Goal: Task Accomplishment & Management: Complete application form

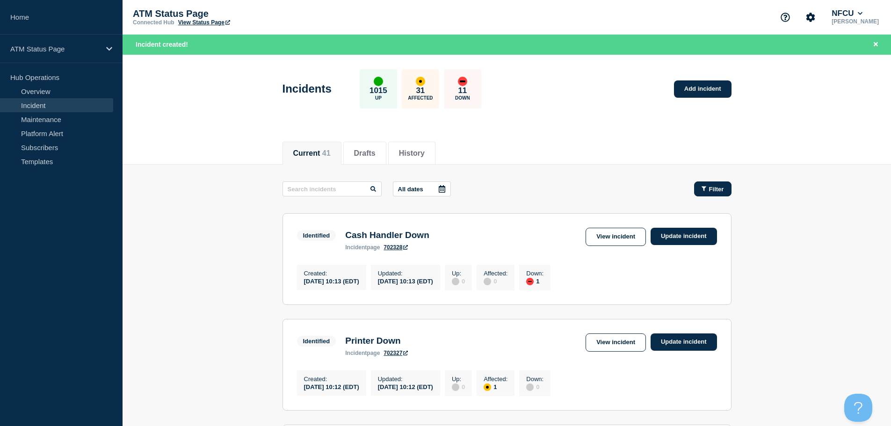
click at [703, 192] on div "Filter" at bounding box center [712, 189] width 22 height 7
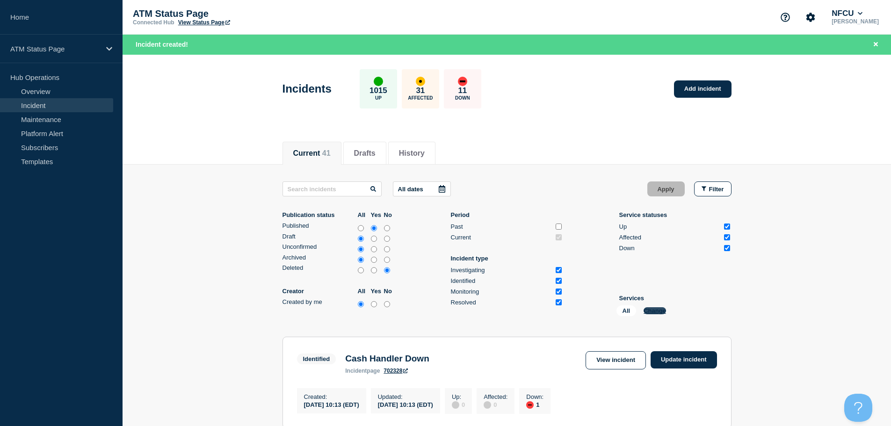
click at [645, 309] on button "Change" at bounding box center [654, 310] width 22 height 7
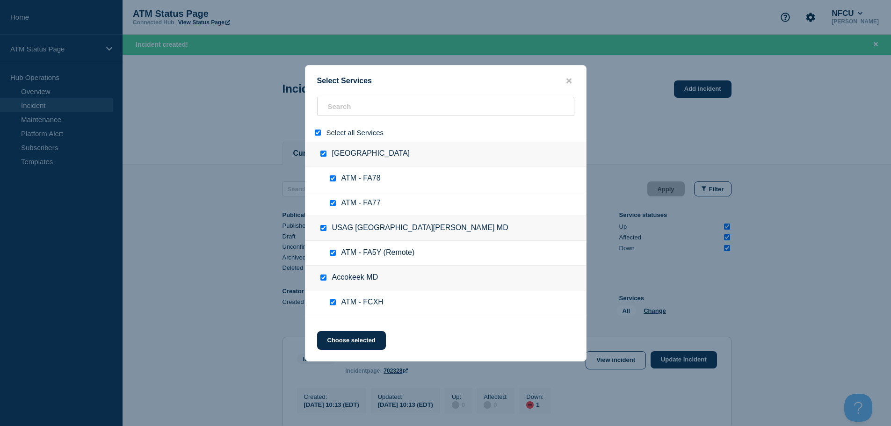
click at [317, 133] on input "select all" at bounding box center [318, 132] width 6 height 6
checkbox input "false"
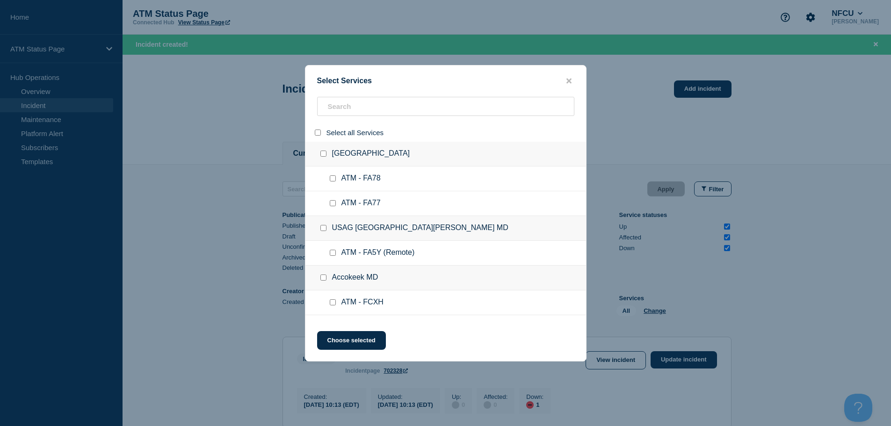
checkbox input "false"
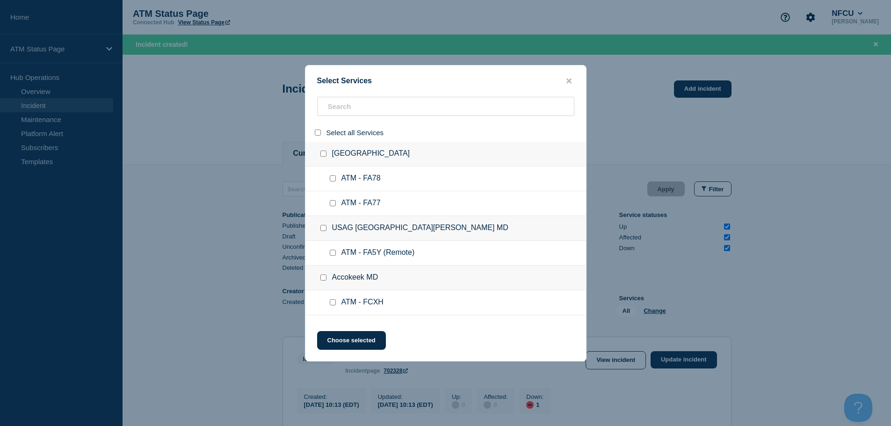
checkbox input "false"
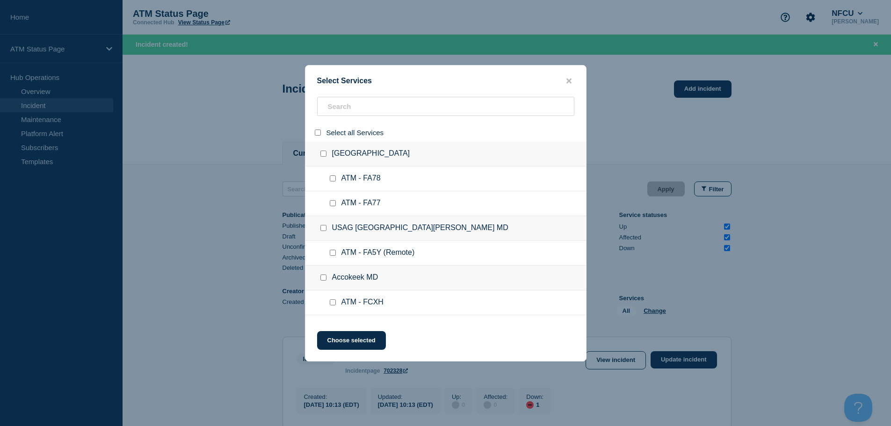
checkbox input "false"
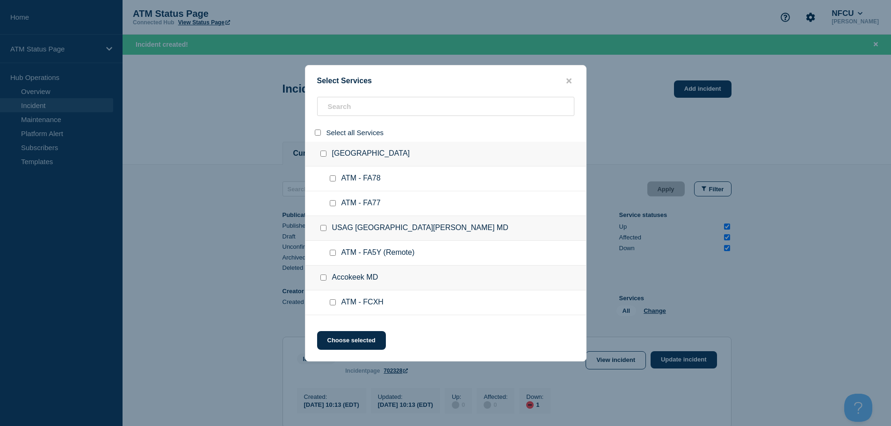
checkbox input "false"
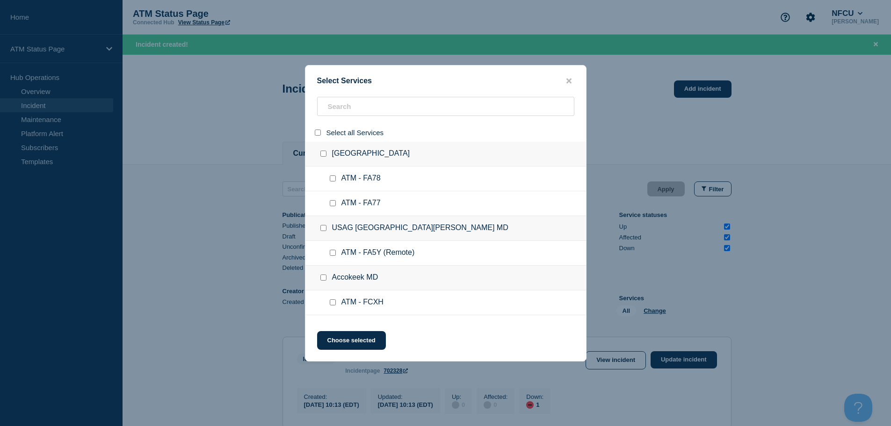
checkbox input "false"
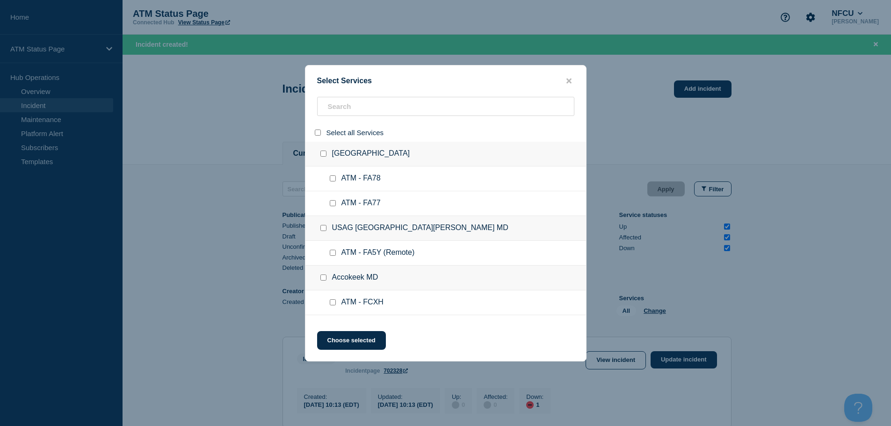
checkbox input "false"
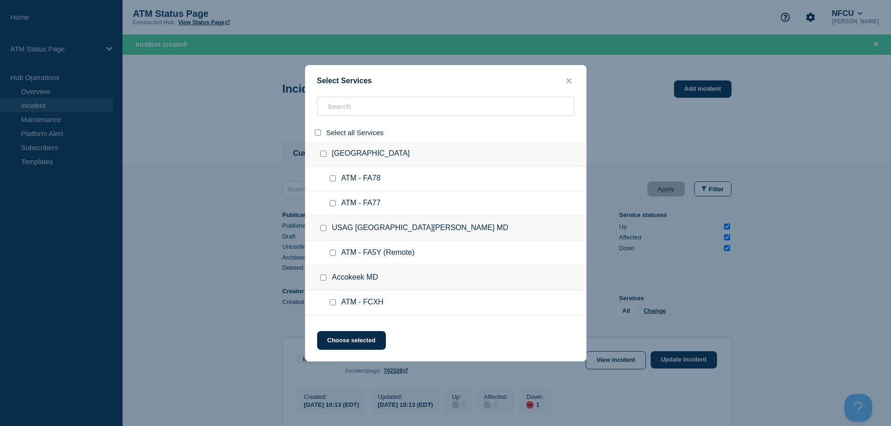
checkbox input "false"
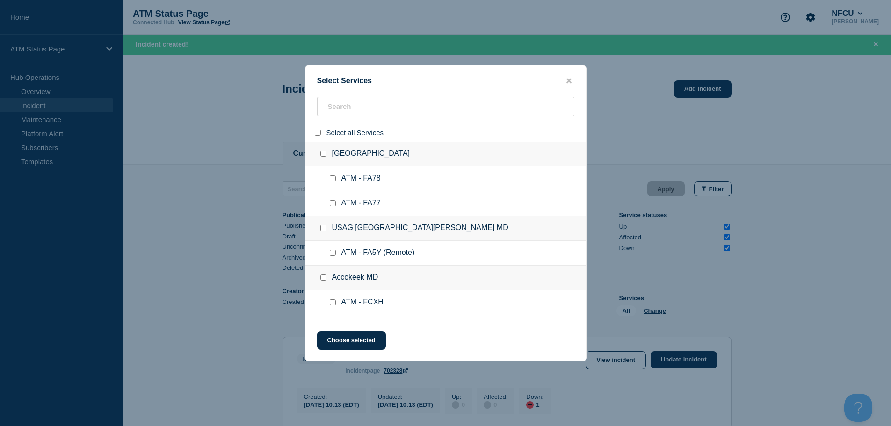
checkbox input "false"
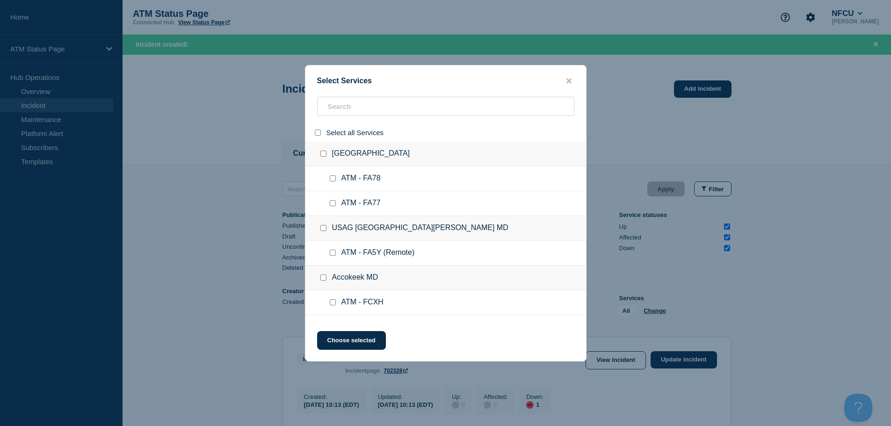
checkbox input "false"
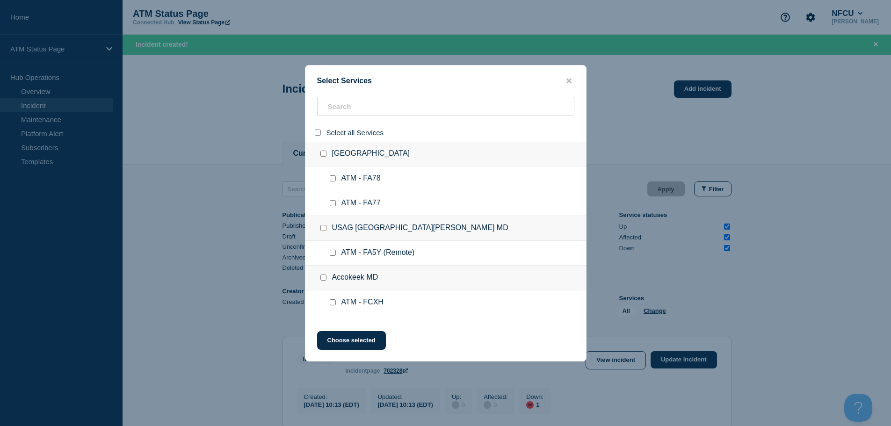
checkbox input "false"
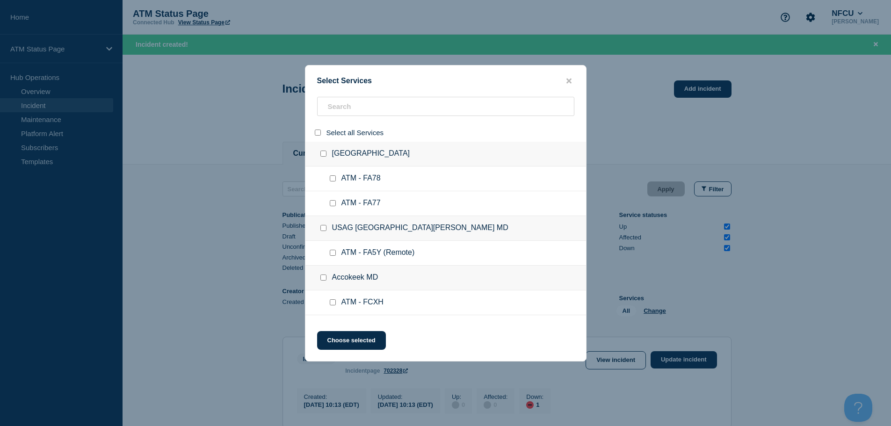
checkbox input "false"
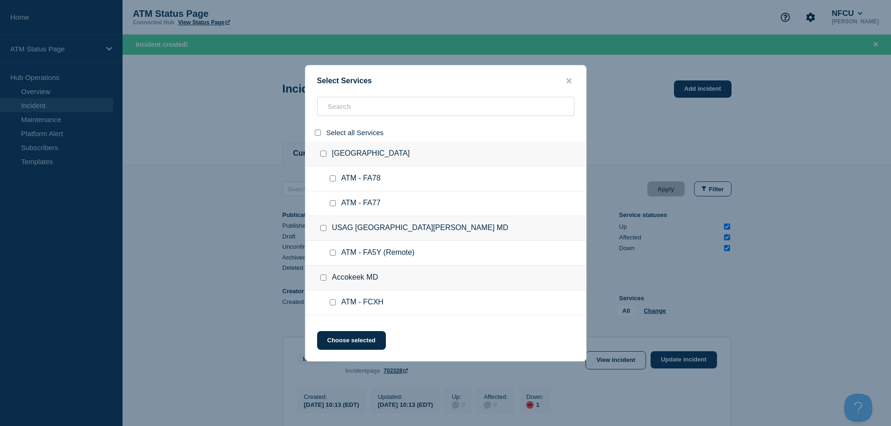
checkbox input "false"
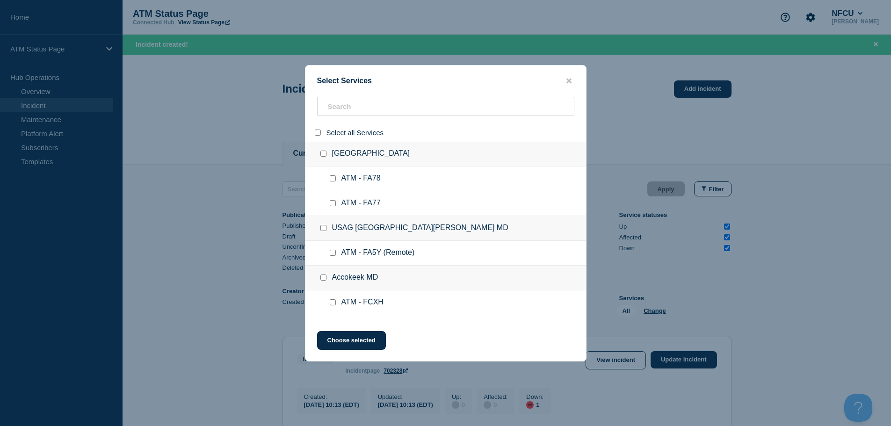
checkbox input "false"
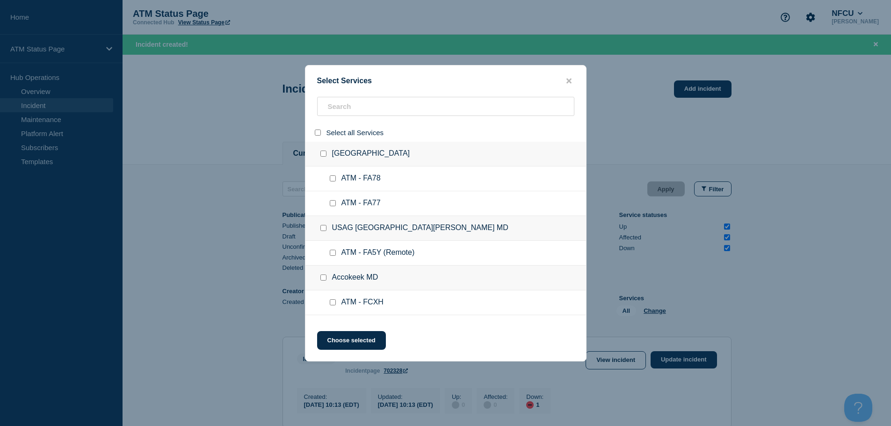
checkbox input "false"
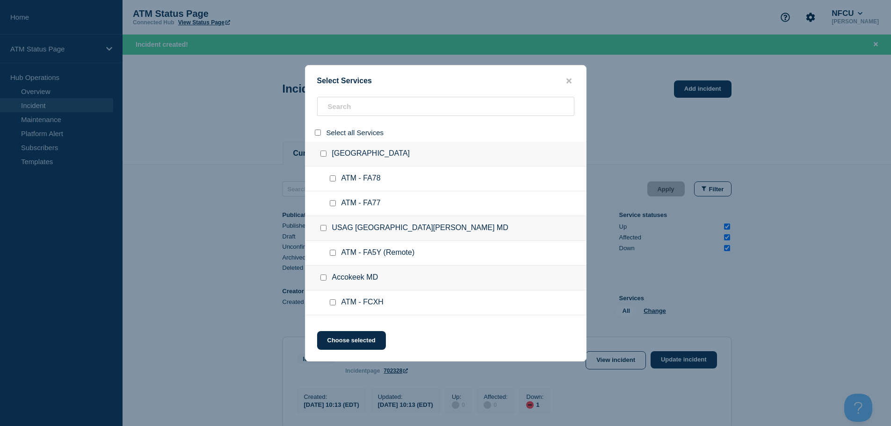
checkbox input "false"
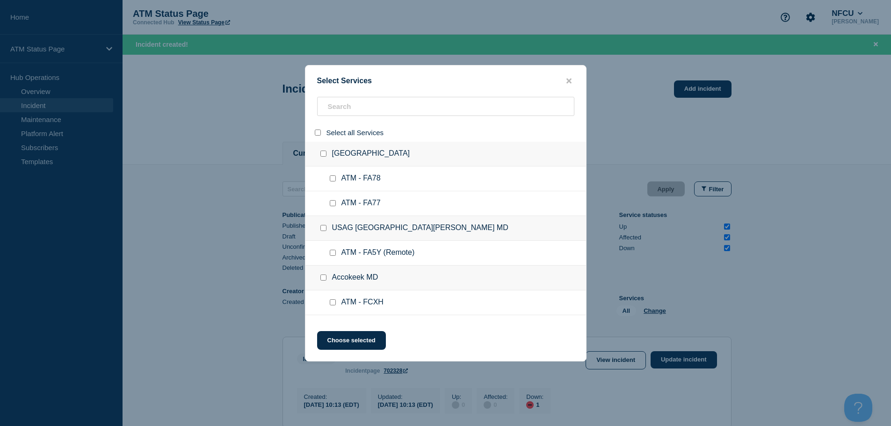
checkbox input "false"
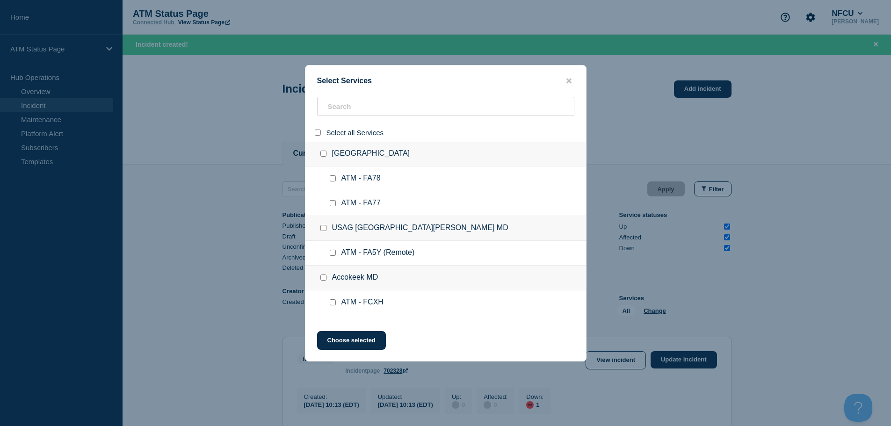
checkbox input "false"
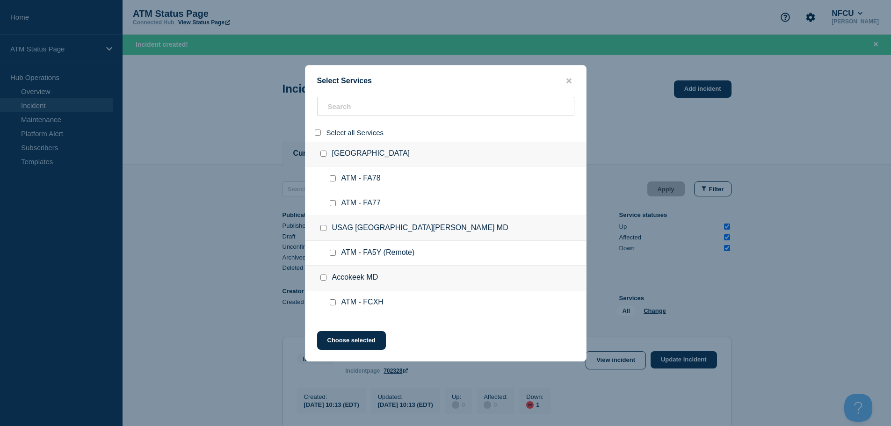
checkbox input "false"
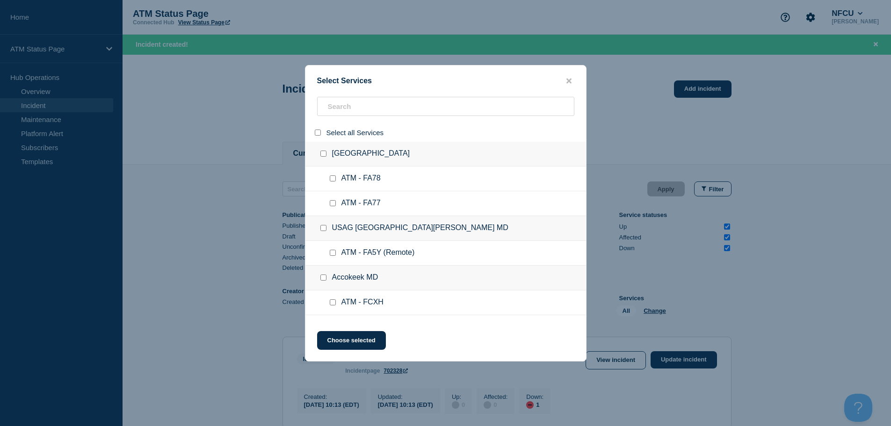
checkbox input "false"
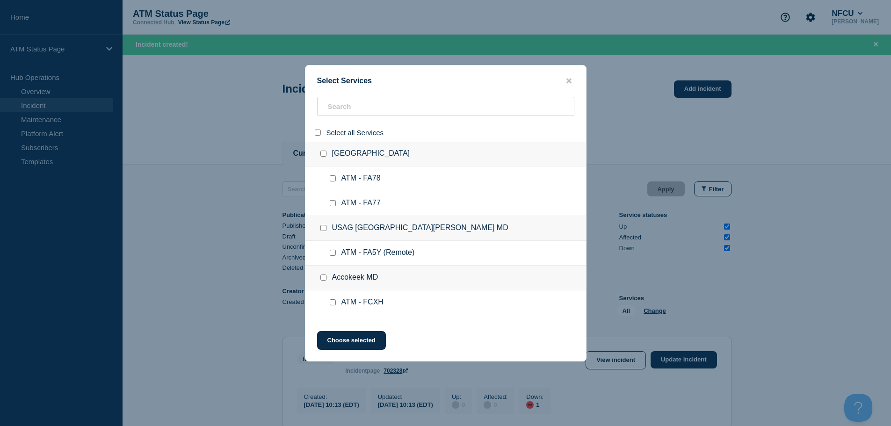
checkbox input "false"
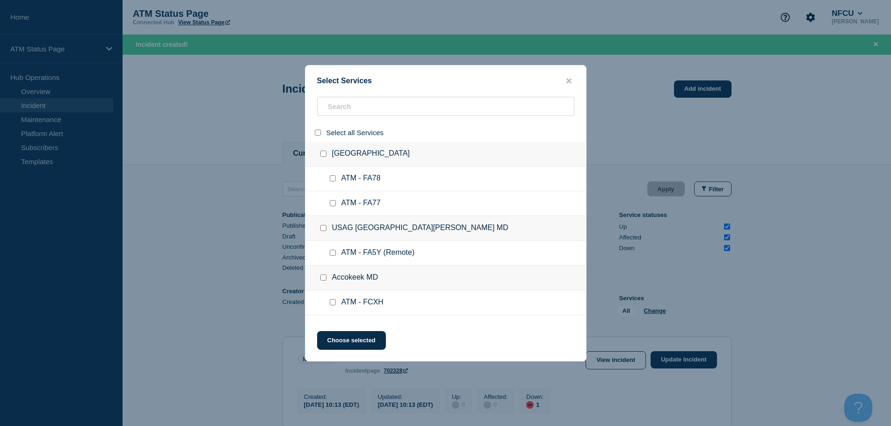
checkbox input "false"
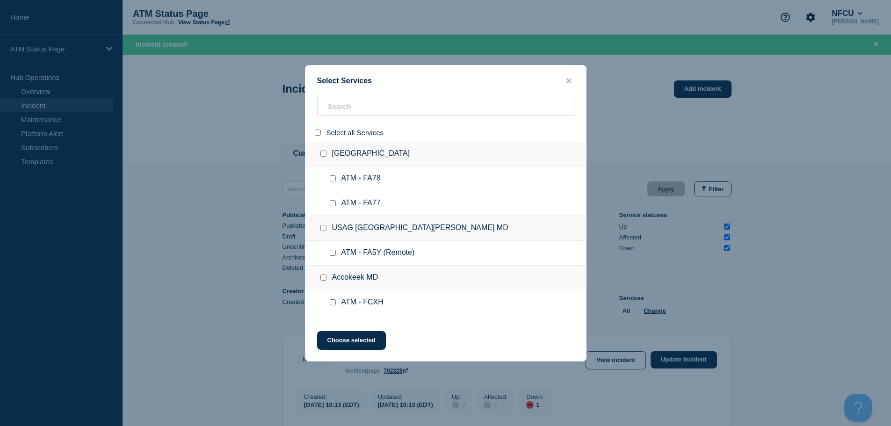
checkbox input "false"
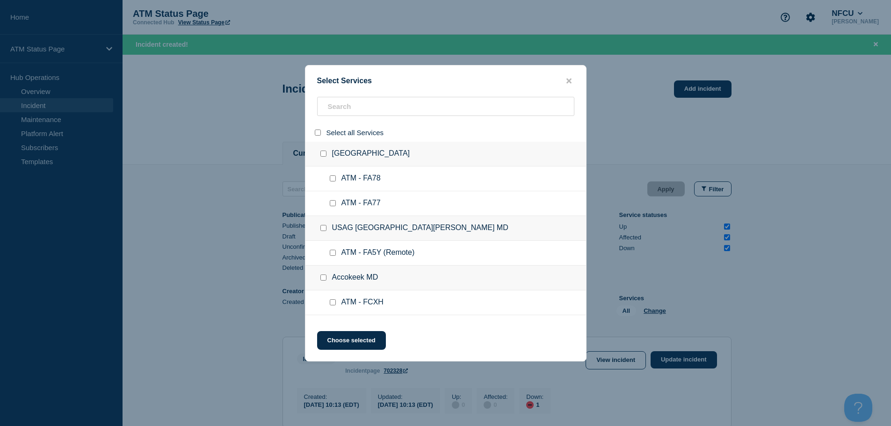
checkbox input "false"
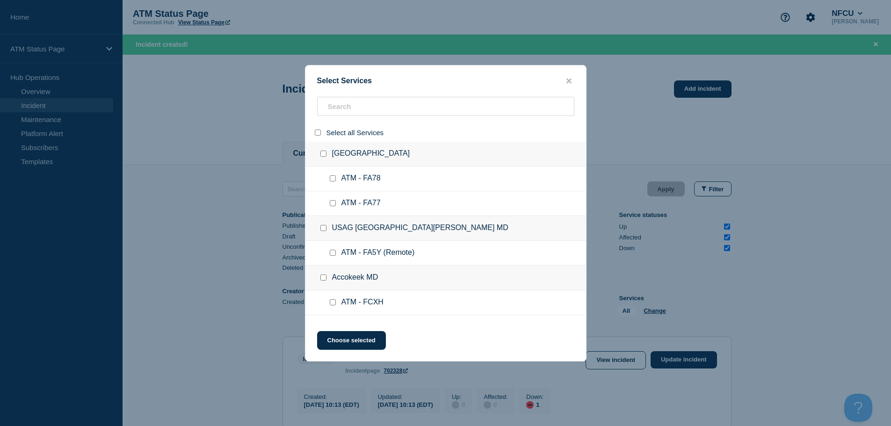
checkbox input "false"
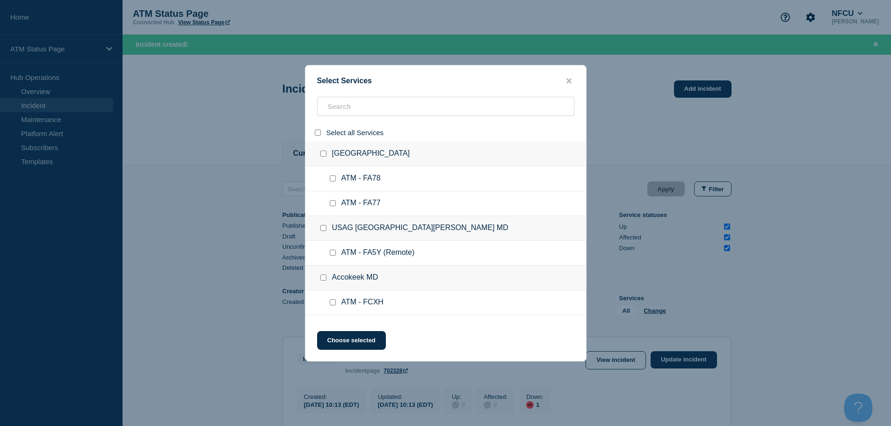
checkbox input "false"
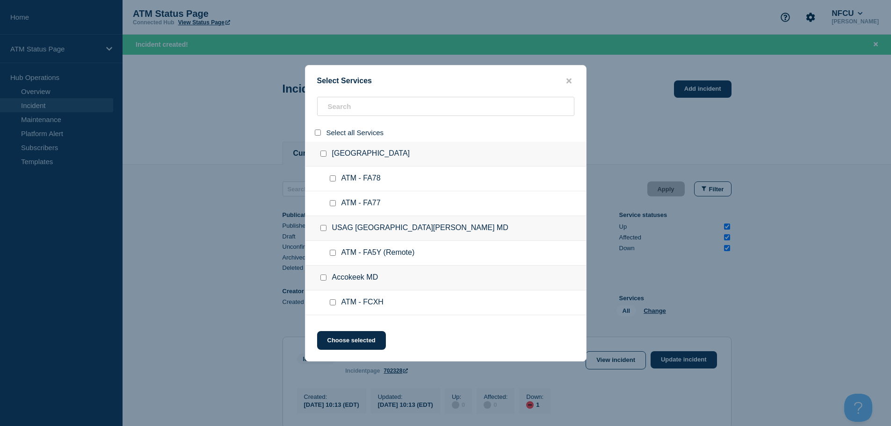
checkbox input "false"
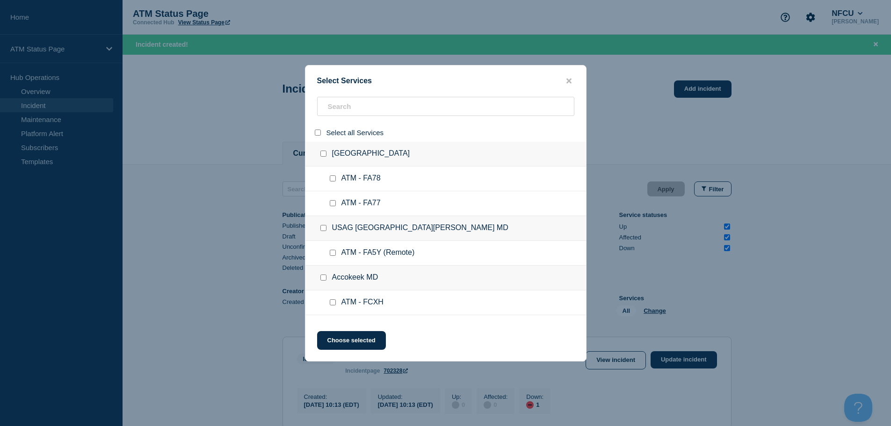
checkbox input "false"
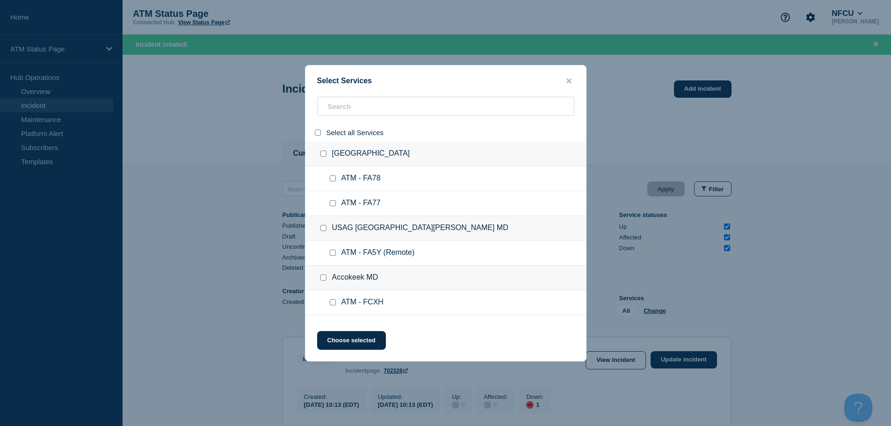
checkbox input "false"
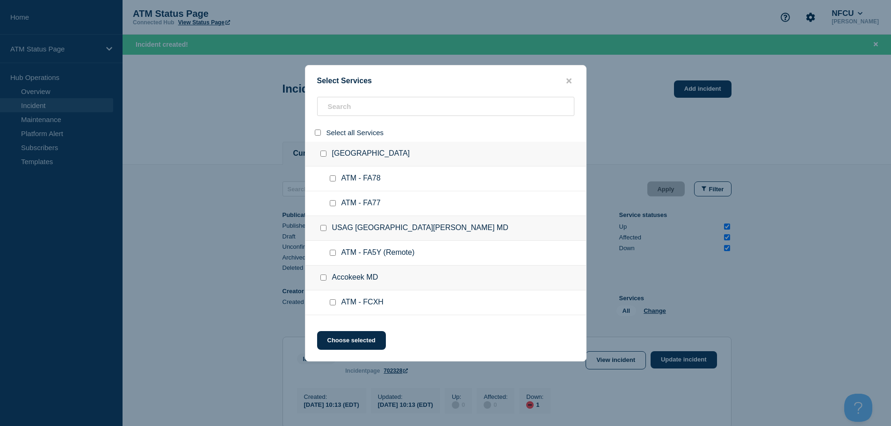
checkbox input "false"
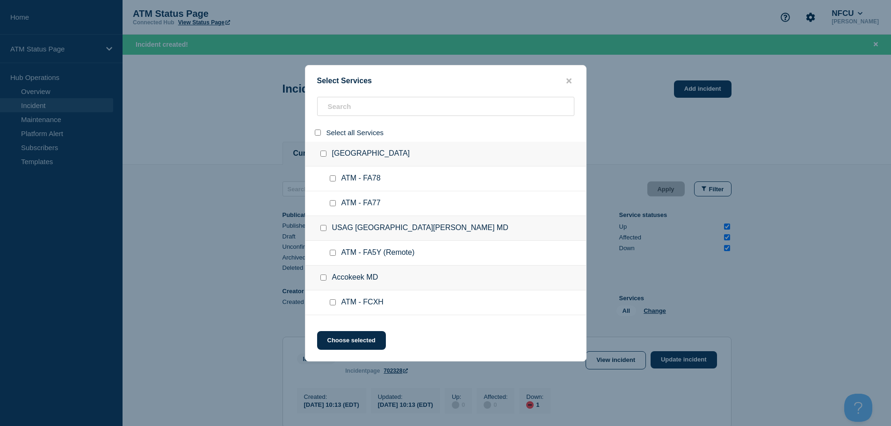
checkbox input "false"
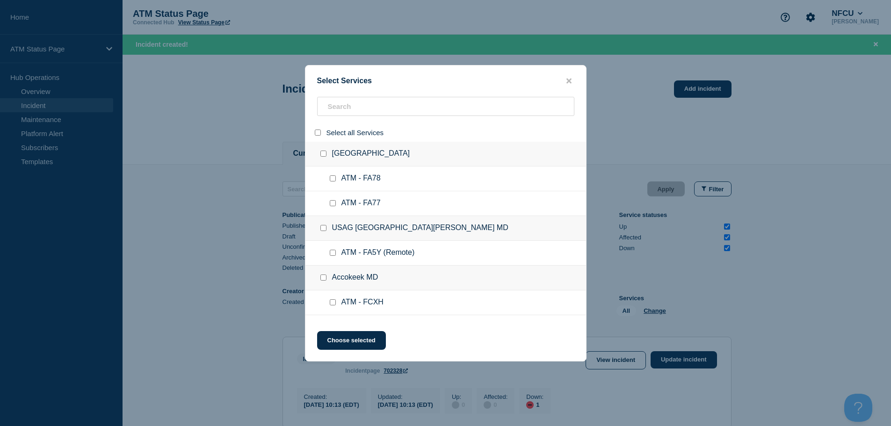
checkbox input "false"
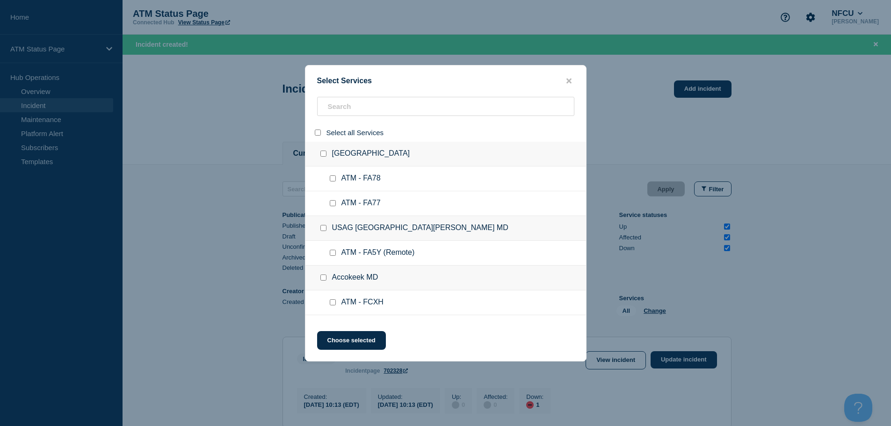
checkbox input "false"
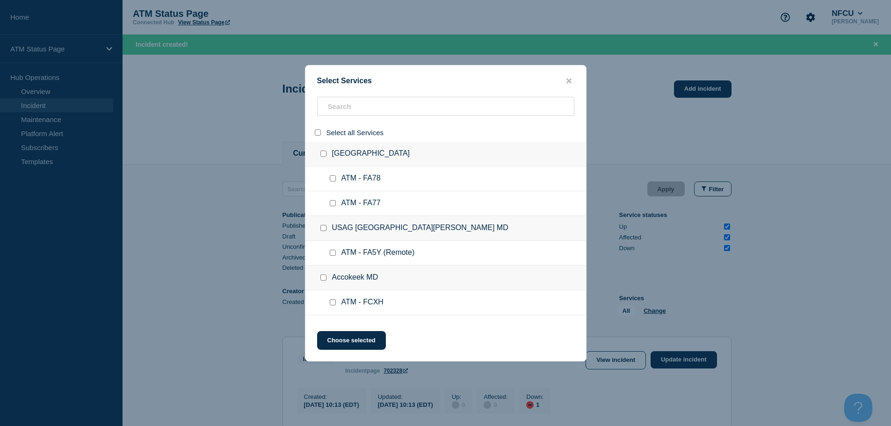
checkbox input "false"
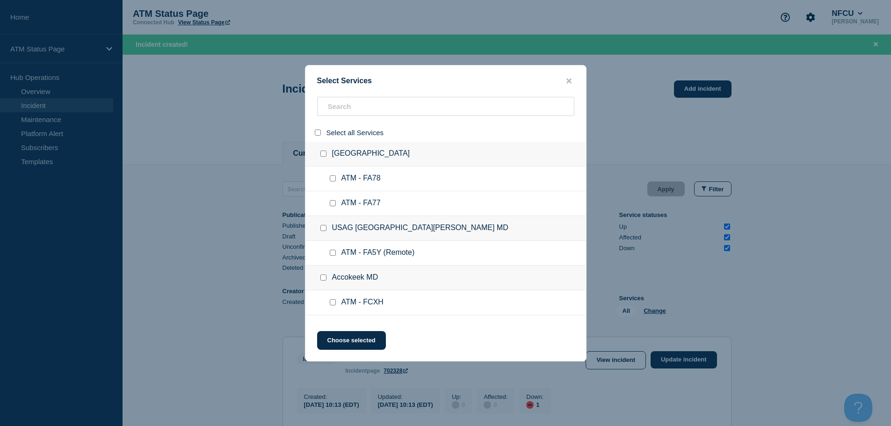
checkbox input "false"
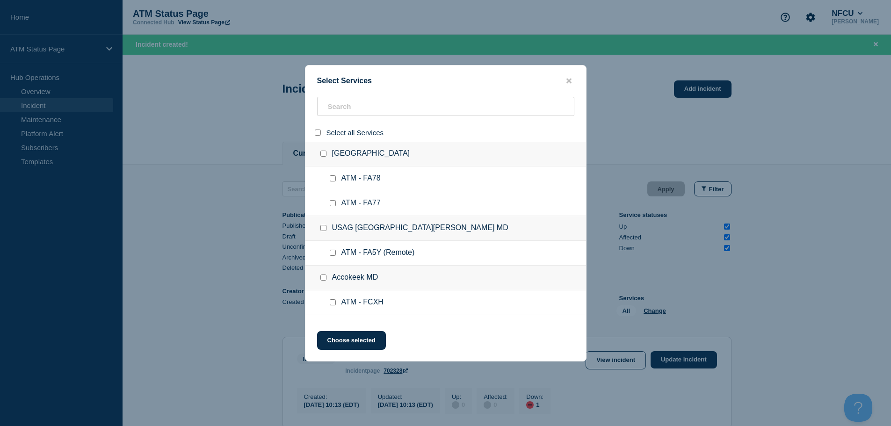
checkbox input "false"
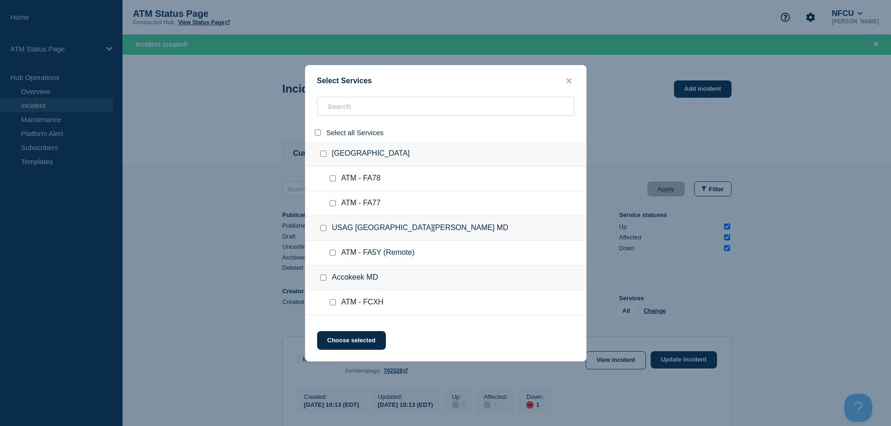
checkbox input "false"
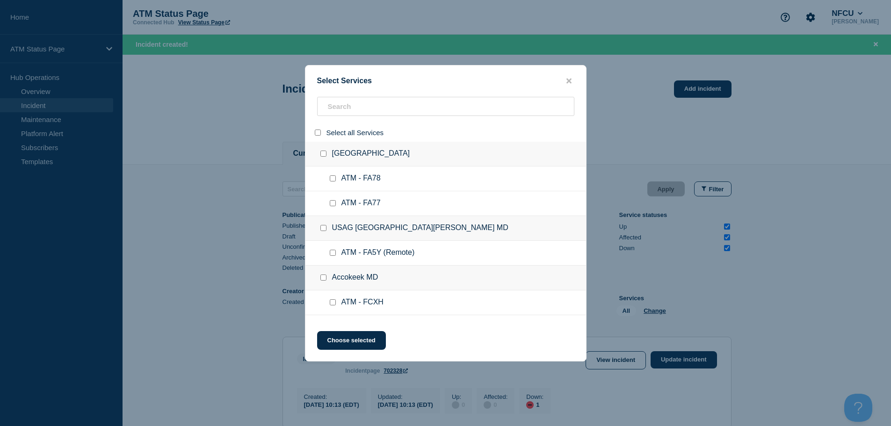
checkbox input "false"
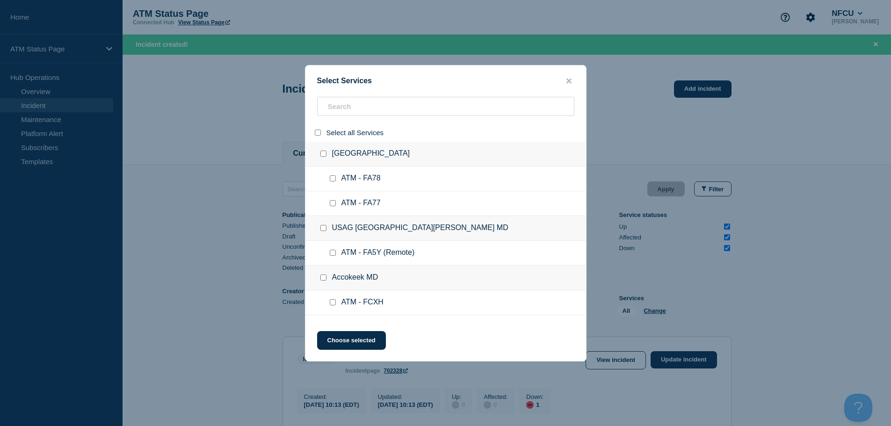
checkbox input "false"
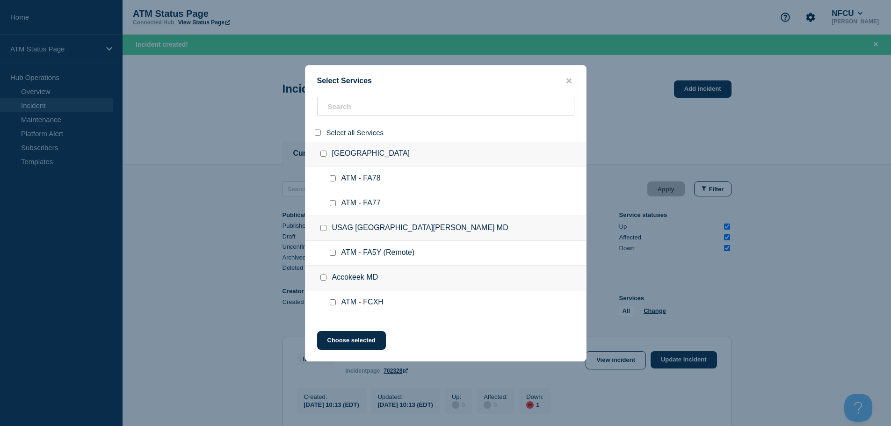
checkbox input "false"
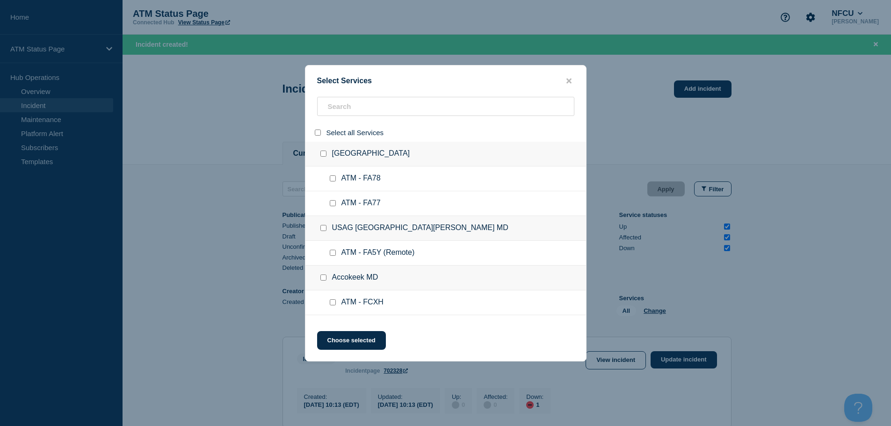
checkbox input "false"
click at [346, 108] on input "search" at bounding box center [445, 106] width 257 height 19
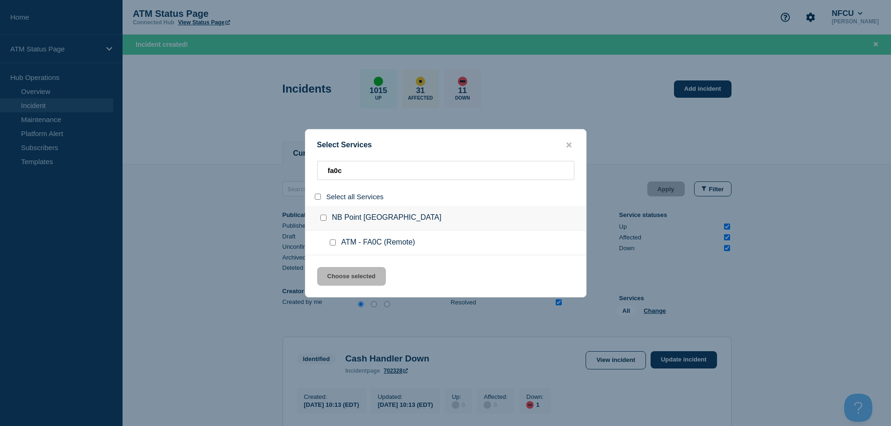
click at [331, 243] on input "service: ATM - FA0C (Remote)" at bounding box center [333, 242] width 6 height 6
click at [338, 279] on button "Choose selected" at bounding box center [351, 276] width 69 height 19
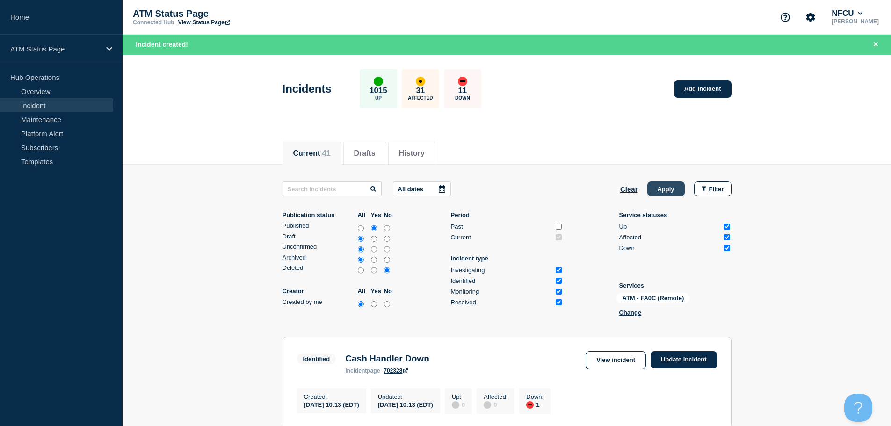
click at [669, 185] on button "Apply" at bounding box center [665, 188] width 37 height 15
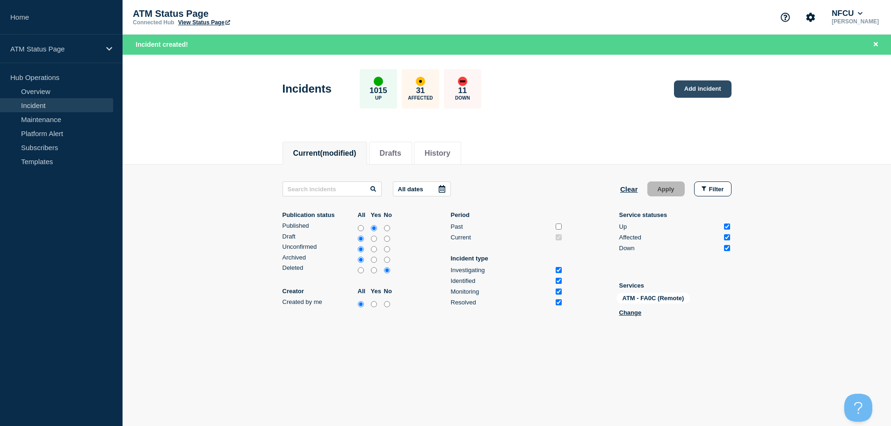
click at [706, 85] on link "Add incident" at bounding box center [703, 88] width 58 height 17
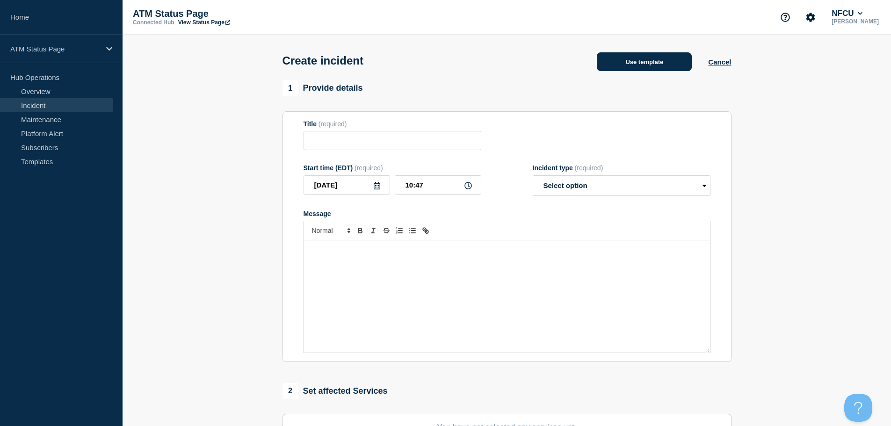
click at [624, 64] on button "Use template" at bounding box center [644, 61] width 95 height 19
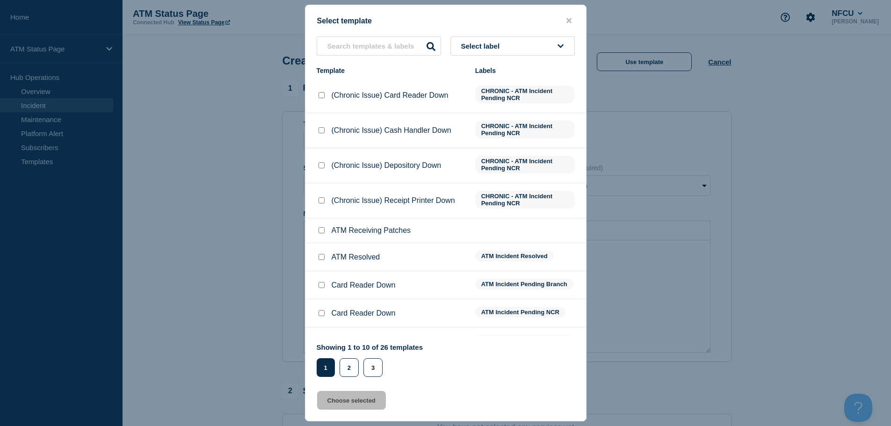
click at [535, 50] on button "Select label" at bounding box center [512, 45] width 124 height 19
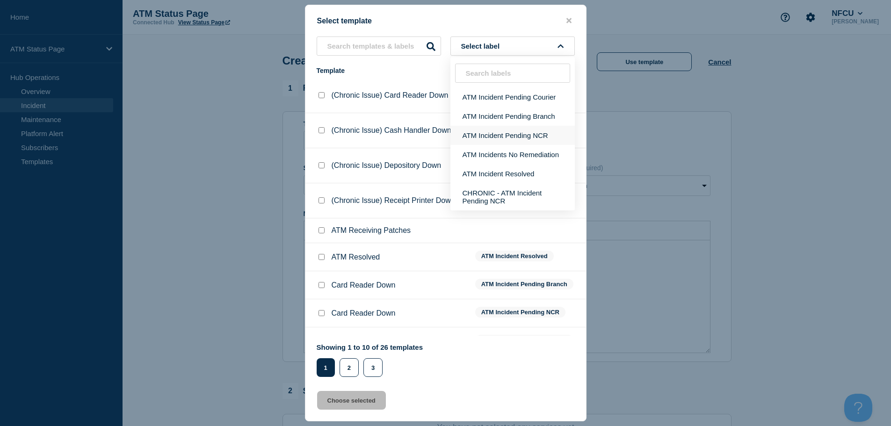
click at [531, 137] on button "ATM Incident Pending NCR" at bounding box center [512, 135] width 124 height 19
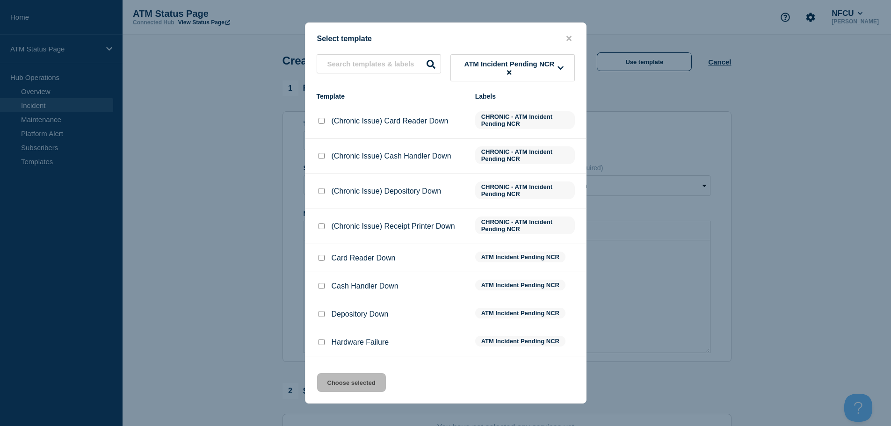
click at [321, 287] on input "Cash Handler Down checkbox" at bounding box center [321, 286] width 6 height 6
click at [351, 381] on button "Choose selected" at bounding box center [351, 382] width 69 height 19
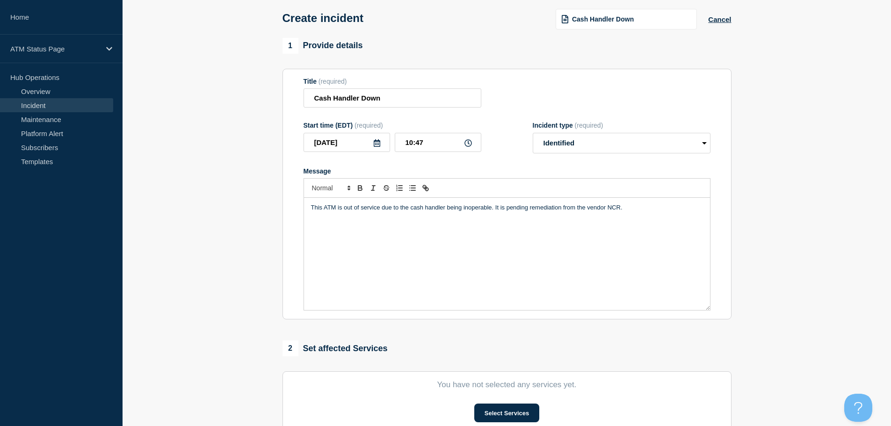
scroll to position [140, 0]
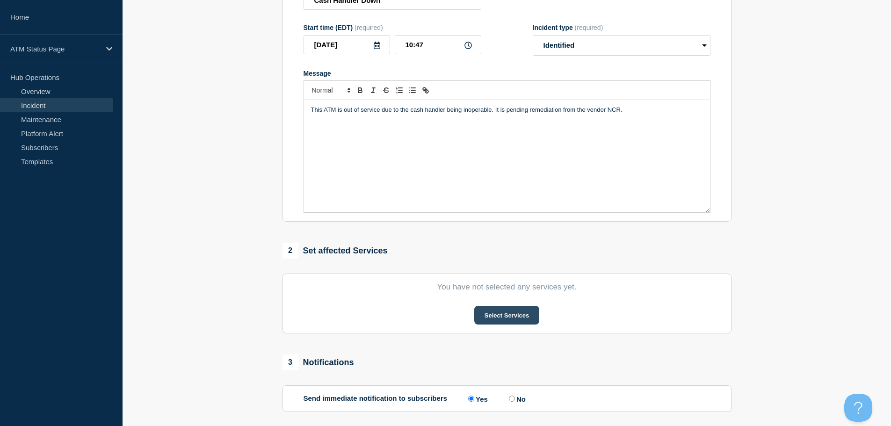
click at [486, 317] on button "Select Services" at bounding box center [506, 315] width 65 height 19
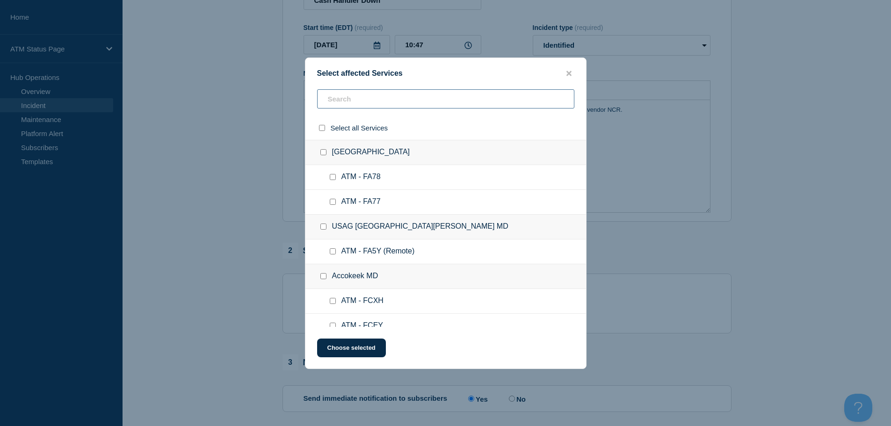
click at [388, 98] on input "text" at bounding box center [445, 98] width 257 height 19
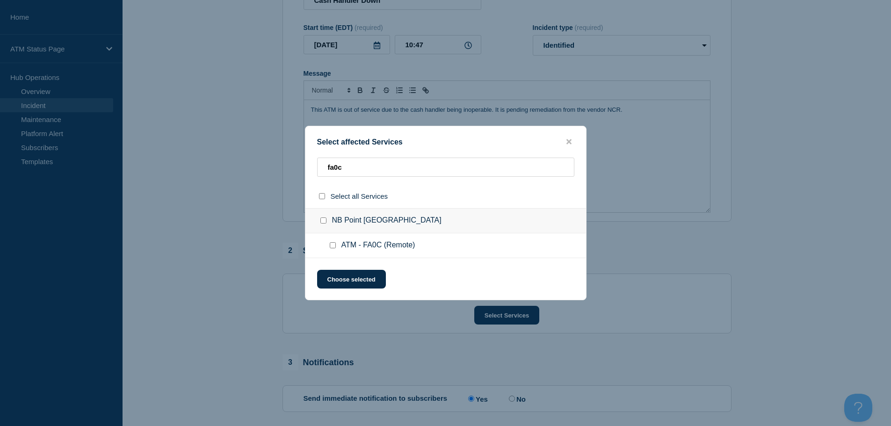
click at [332, 250] on div at bounding box center [335, 245] width 14 height 9
click at [332, 244] on input "ATM - FA0C (Remote) checkbox" at bounding box center [333, 245] width 6 height 6
click at [338, 273] on button "Choose selected" at bounding box center [351, 279] width 69 height 19
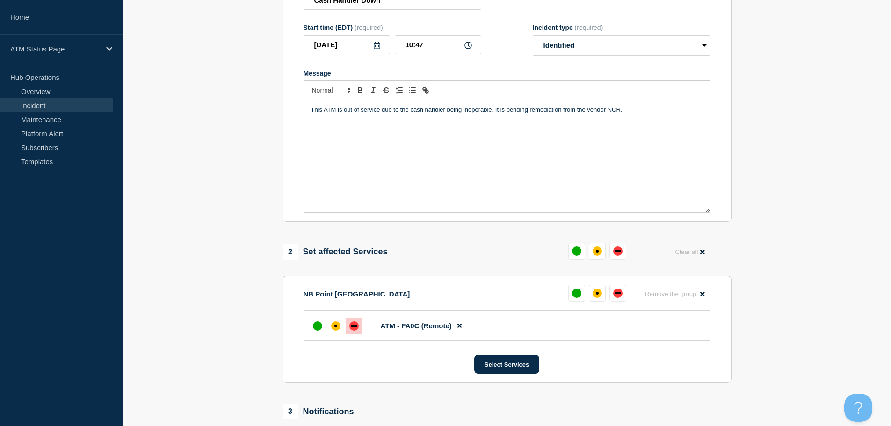
click at [358, 333] on div at bounding box center [353, 325] width 17 height 17
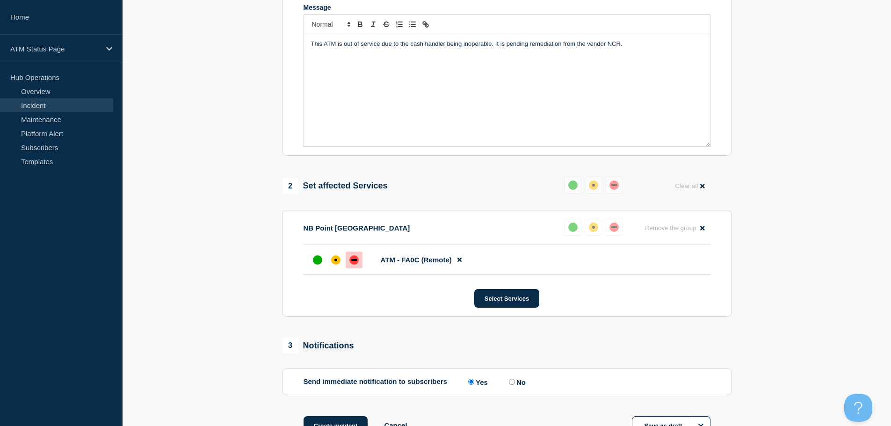
scroll to position [278, 0]
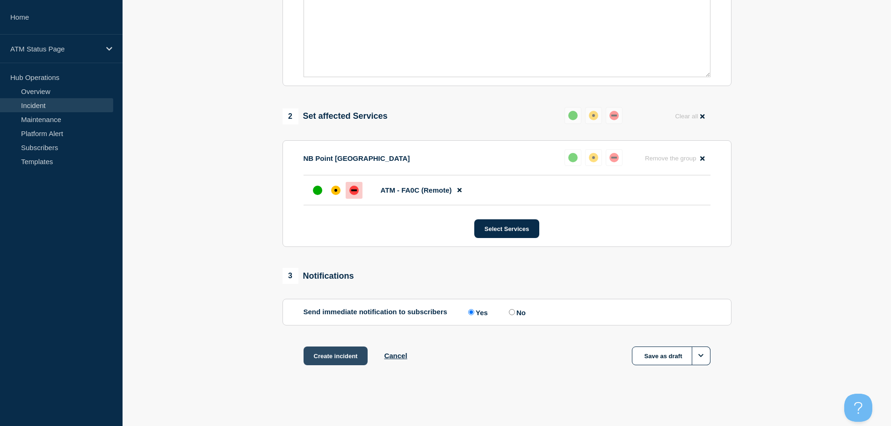
click at [336, 356] on button "Create incident" at bounding box center [335, 355] width 65 height 19
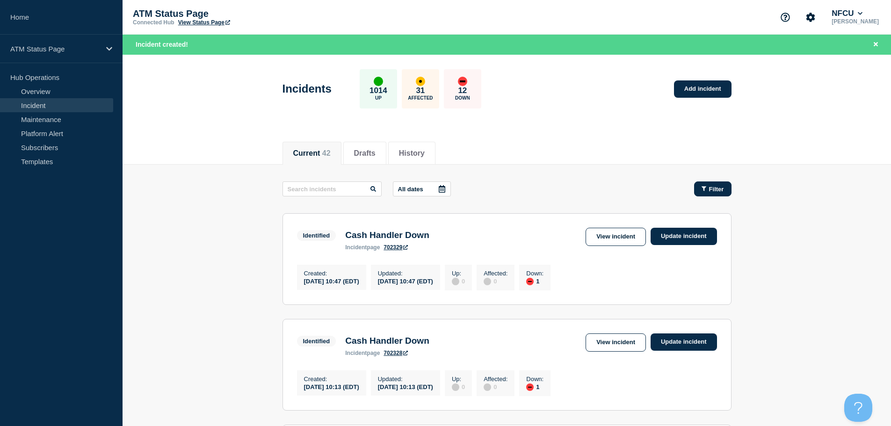
click at [709, 188] on span "Filter" at bounding box center [716, 189] width 15 height 7
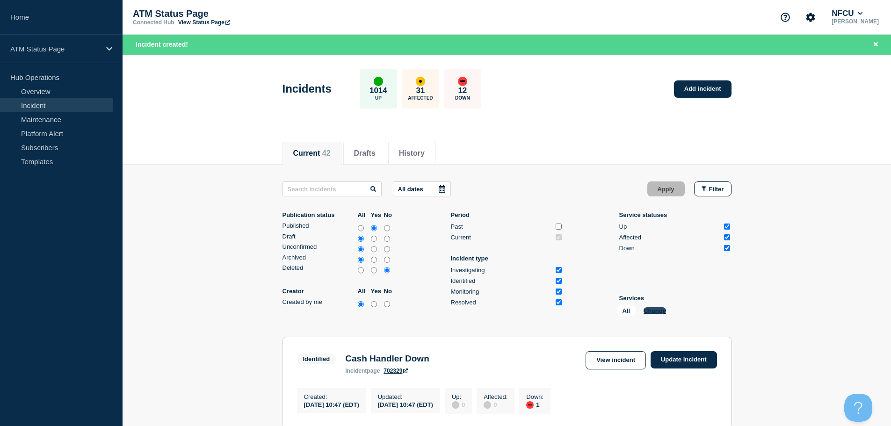
click at [656, 308] on button "Change" at bounding box center [654, 310] width 22 height 7
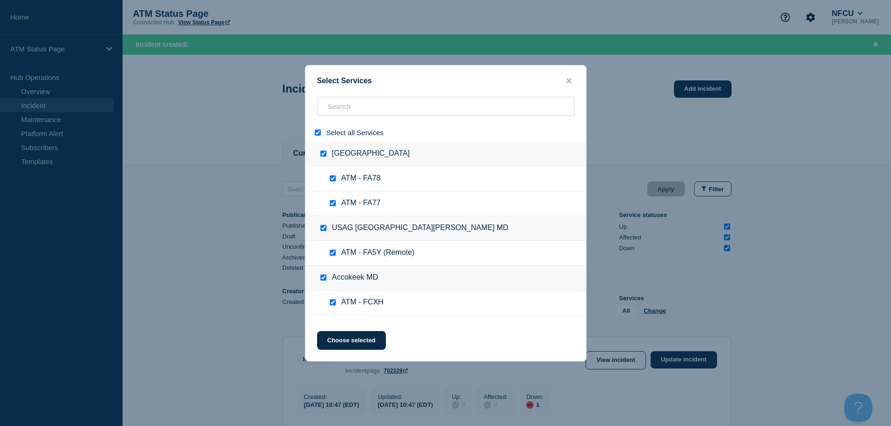
click at [317, 133] on input "select all" at bounding box center [318, 132] width 6 height 6
click at [379, 108] on input "search" at bounding box center [445, 106] width 257 height 19
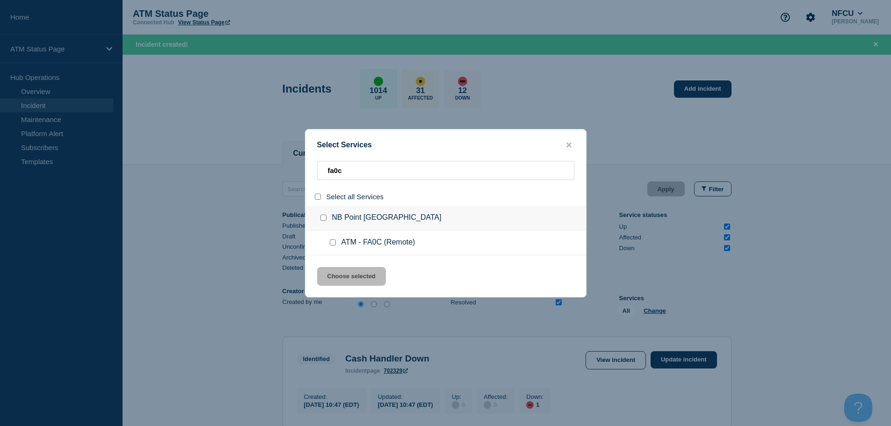
click at [335, 242] on input "service: ATM - FA0C (Remote)" at bounding box center [333, 242] width 6 height 6
click at [350, 281] on button "Choose selected" at bounding box center [351, 276] width 69 height 19
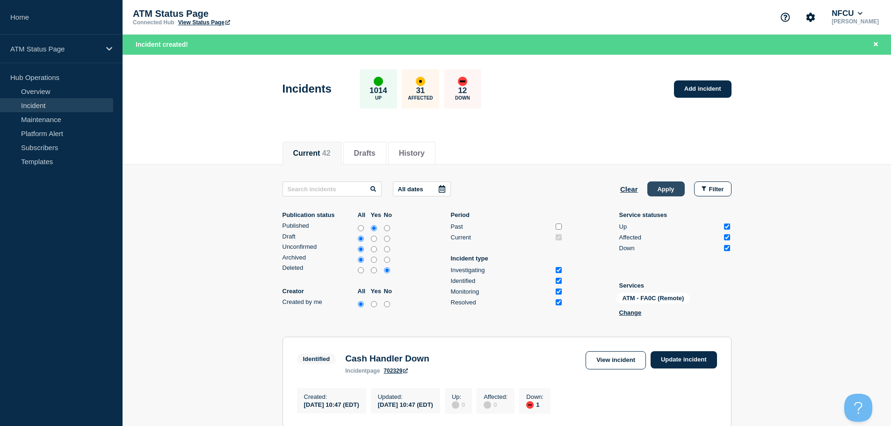
click at [659, 185] on button "Apply" at bounding box center [665, 188] width 37 height 15
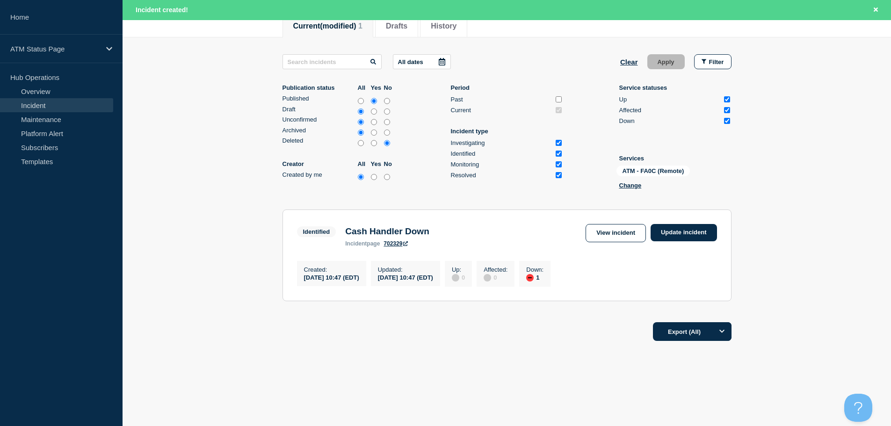
scroll to position [130, 0]
click at [631, 57] on button "Clear" at bounding box center [629, 61] width 18 height 15
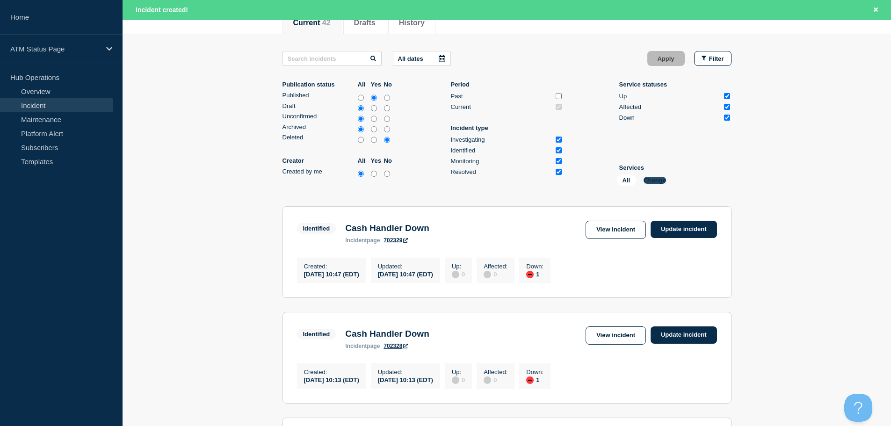
click at [653, 182] on button "Change" at bounding box center [654, 180] width 22 height 7
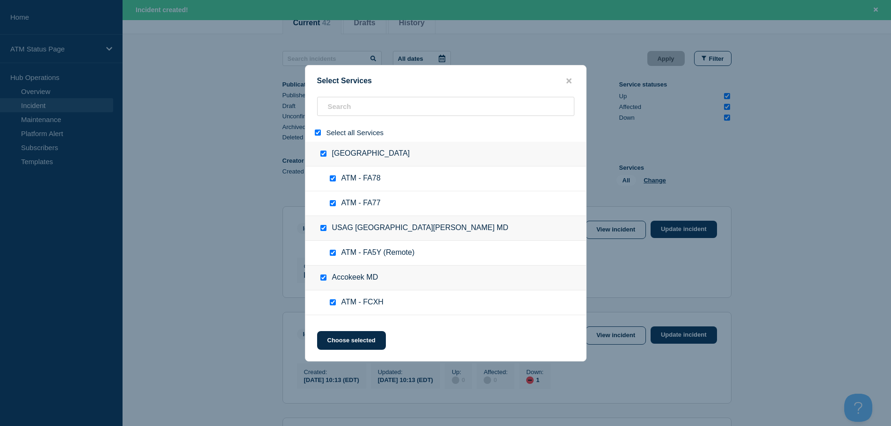
click at [320, 132] on div at bounding box center [320, 132] width 14 height 9
click at [318, 133] on input "select all" at bounding box center [318, 132] width 6 height 6
click at [357, 108] on input "search" at bounding box center [445, 106] width 257 height 19
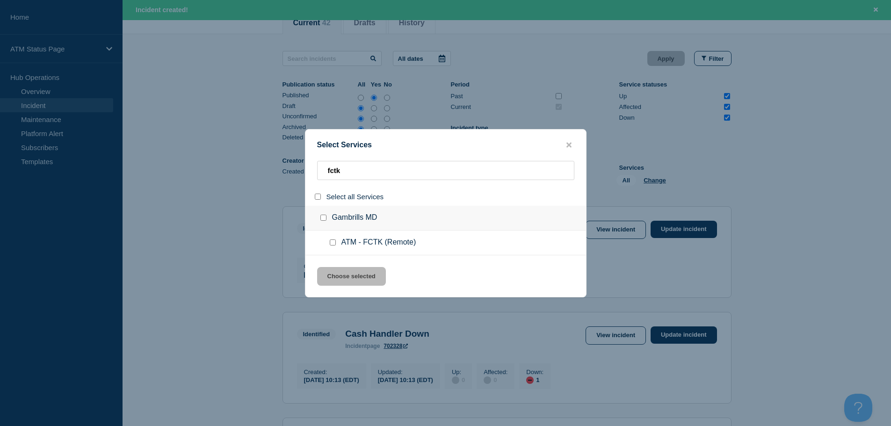
click at [334, 245] on input "service: ATM - FCTK (Remote)" at bounding box center [333, 242] width 6 height 6
click at [343, 283] on button "Choose selected" at bounding box center [351, 276] width 69 height 19
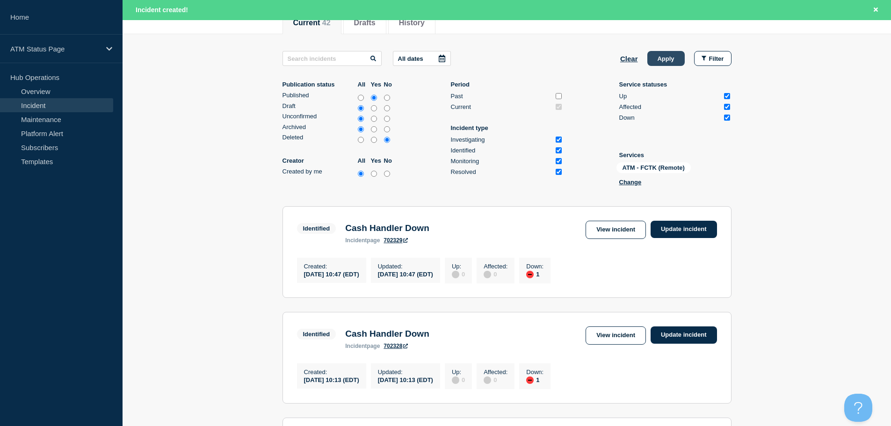
click at [666, 53] on button "Apply" at bounding box center [665, 58] width 37 height 15
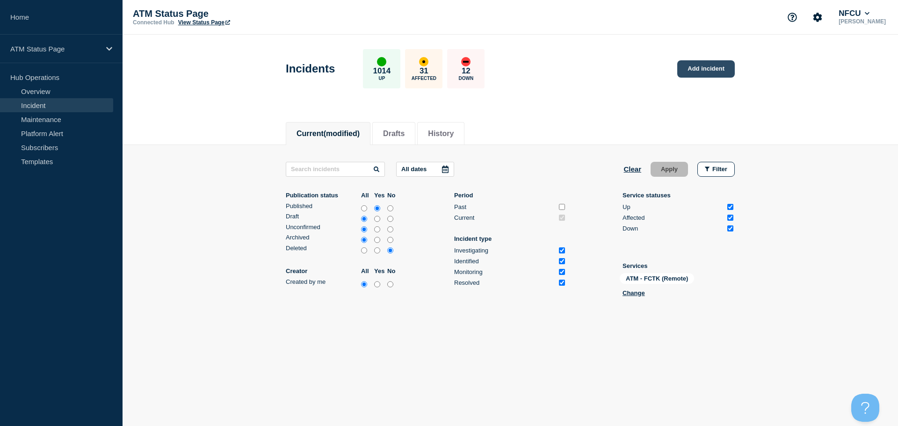
click at [719, 63] on link "Add incident" at bounding box center [706, 68] width 58 height 17
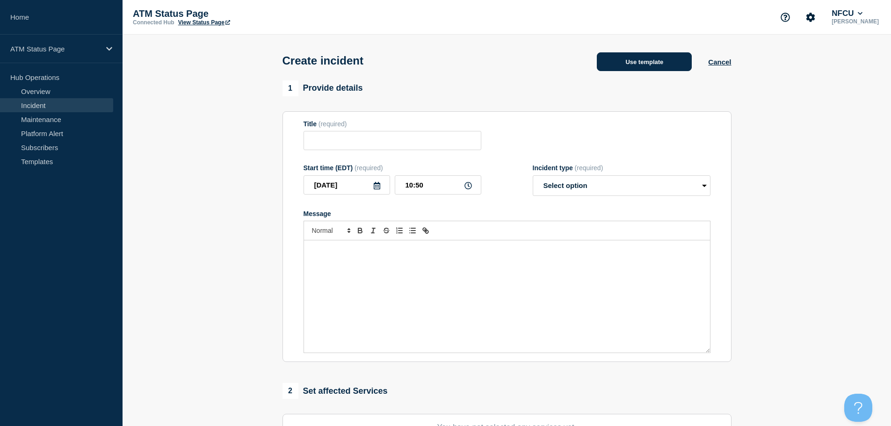
click at [654, 60] on button "Use template" at bounding box center [644, 61] width 95 height 19
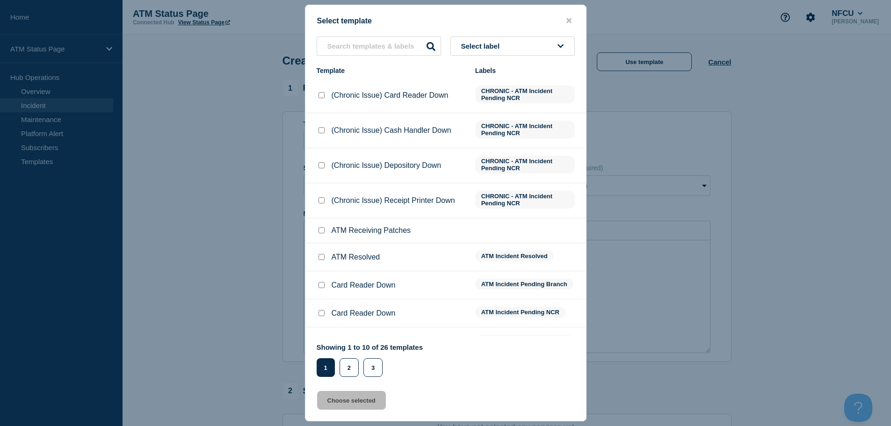
click at [525, 43] on button "Select label" at bounding box center [512, 45] width 124 height 19
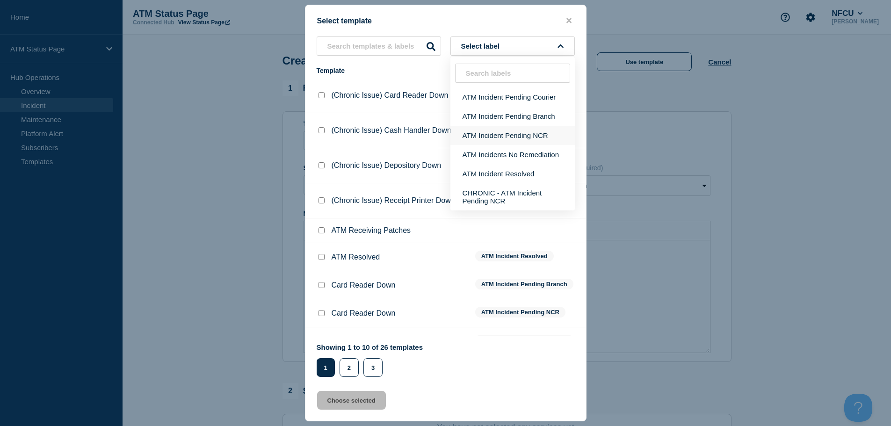
click at [517, 137] on button "ATM Incident Pending NCR" at bounding box center [512, 135] width 124 height 19
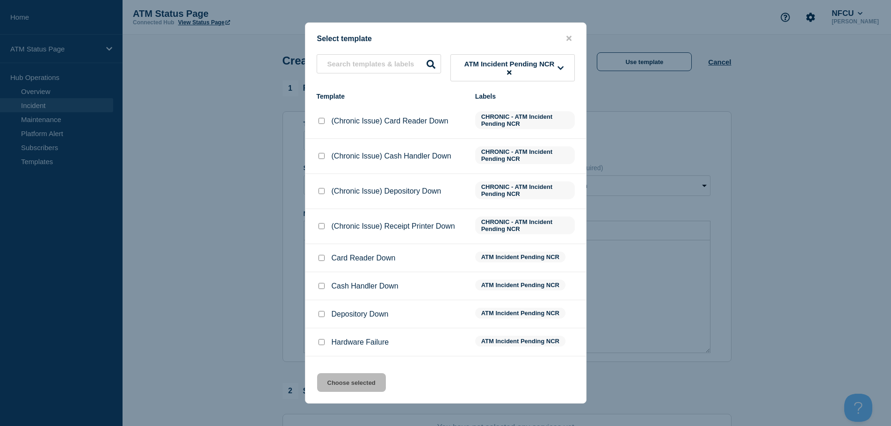
click at [322, 314] on input "Depository Down checkbox" at bounding box center [321, 314] width 6 height 6
click at [334, 383] on button "Choose selected" at bounding box center [351, 382] width 69 height 19
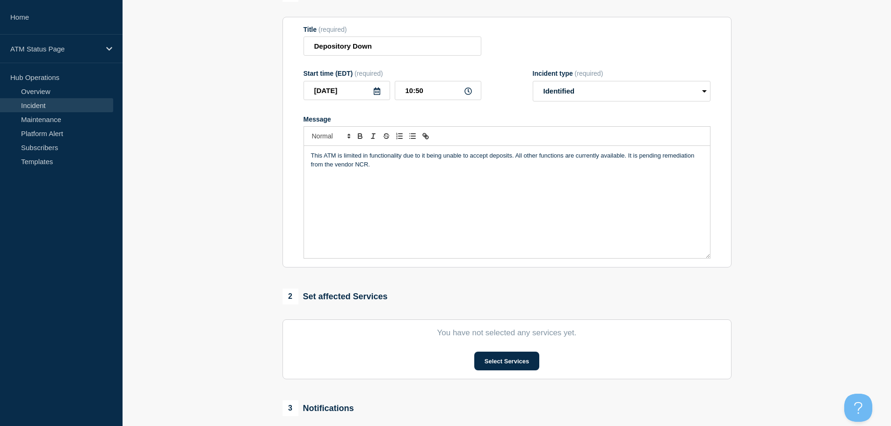
scroll to position [187, 0]
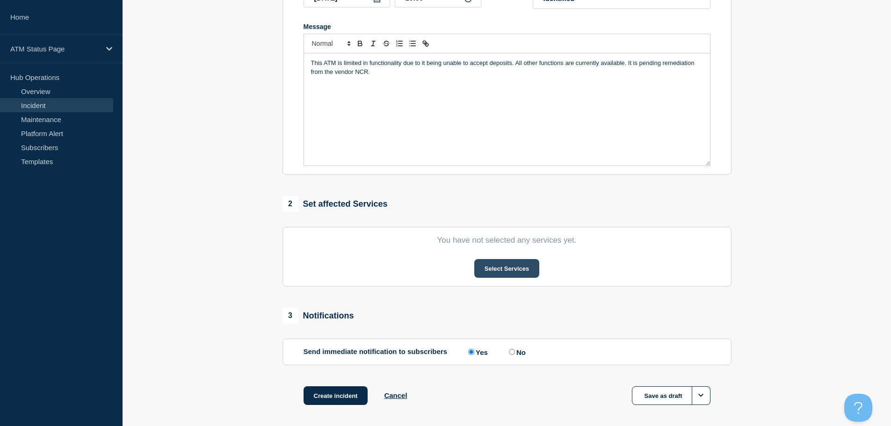
click at [496, 273] on button "Select Services" at bounding box center [506, 268] width 65 height 19
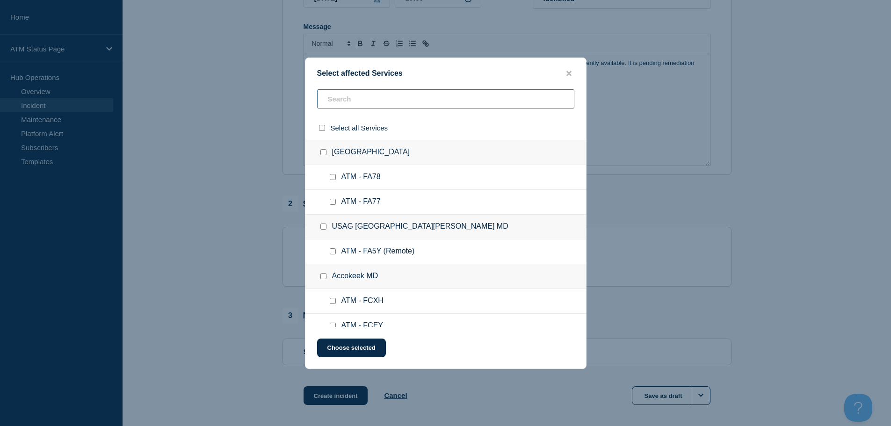
click at [396, 94] on input "text" at bounding box center [445, 98] width 257 height 19
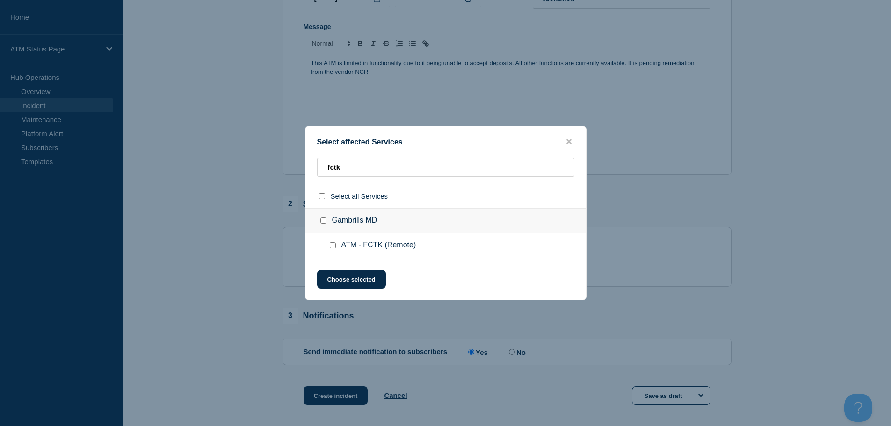
click at [330, 244] on input "ATM - FCTK (Remote) checkbox" at bounding box center [333, 245] width 6 height 6
click at [332, 248] on input "ATM - FCTK (Remote) checkbox" at bounding box center [333, 245] width 6 height 6
click at [332, 250] on div at bounding box center [335, 245] width 14 height 9
click at [332, 248] on input "ATM - FCTK (Remote) checkbox" at bounding box center [333, 245] width 6 height 6
click at [337, 284] on button "Choose selected" at bounding box center [351, 279] width 69 height 19
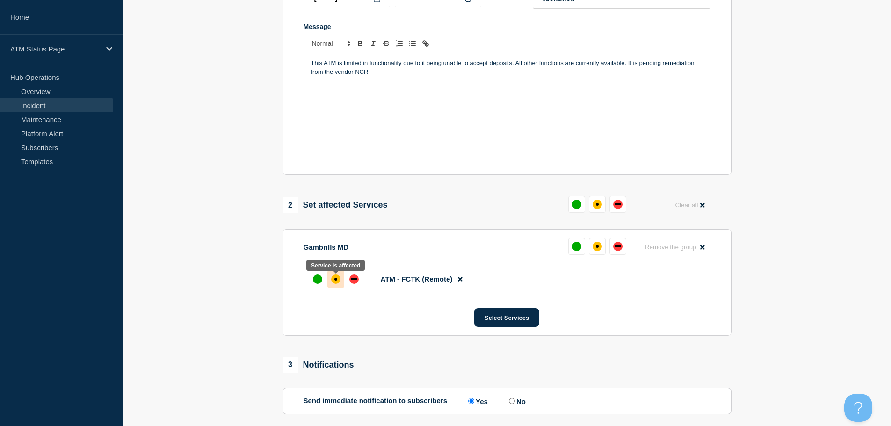
click at [335, 284] on div "affected" at bounding box center [335, 278] width 9 height 9
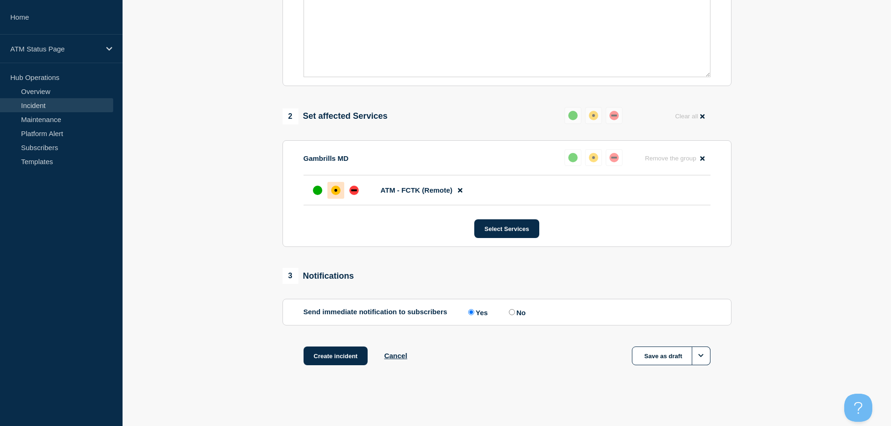
scroll to position [278, 0]
click at [343, 354] on button "Create incident" at bounding box center [335, 355] width 65 height 19
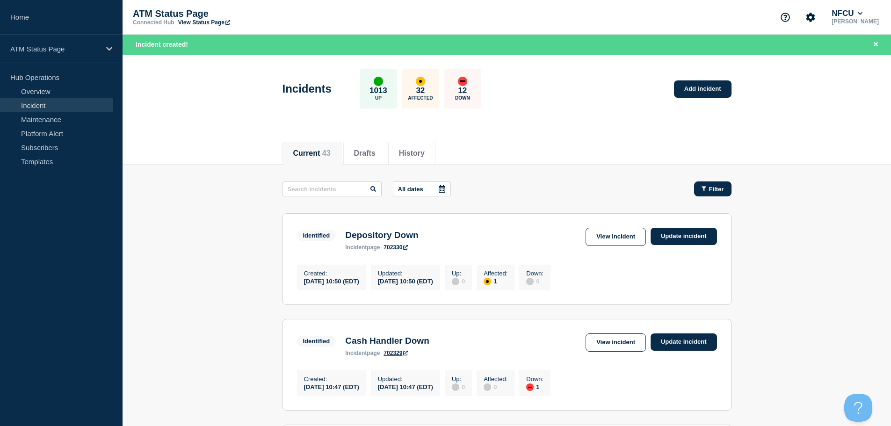
click at [723, 185] on button "Filter" at bounding box center [712, 188] width 37 height 15
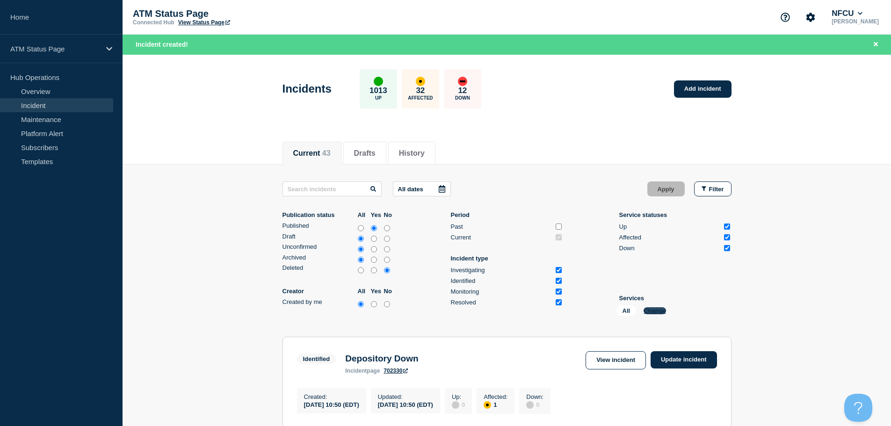
click at [654, 313] on button "Change" at bounding box center [654, 310] width 22 height 7
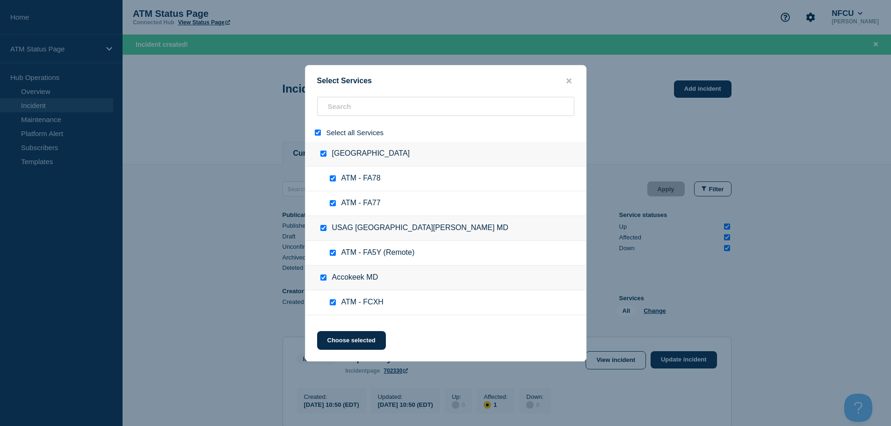
click at [315, 135] on input "select all" at bounding box center [318, 132] width 6 height 6
click at [333, 111] on input "search" at bounding box center [445, 106] width 257 height 19
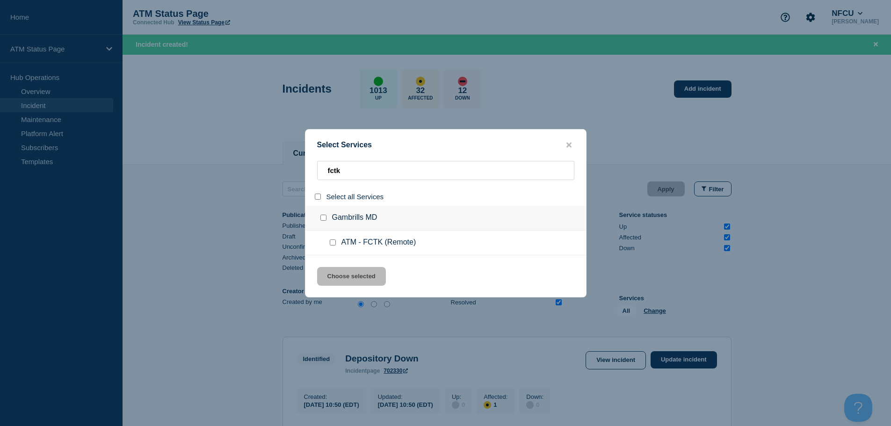
click at [332, 244] on input "service: ATM - FCTK (Remote)" at bounding box center [333, 242] width 6 height 6
click at [357, 275] on button "Choose selected" at bounding box center [351, 276] width 69 height 19
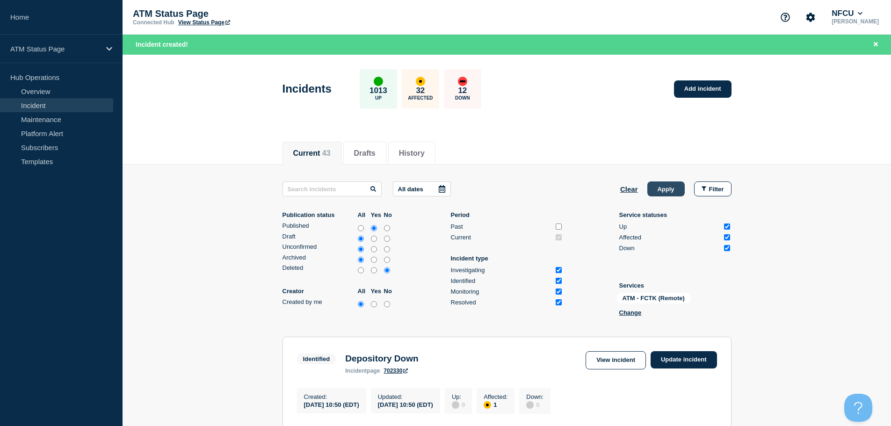
click at [662, 186] on button "Apply" at bounding box center [665, 188] width 37 height 15
click at [707, 87] on link "Add incident" at bounding box center [703, 88] width 58 height 17
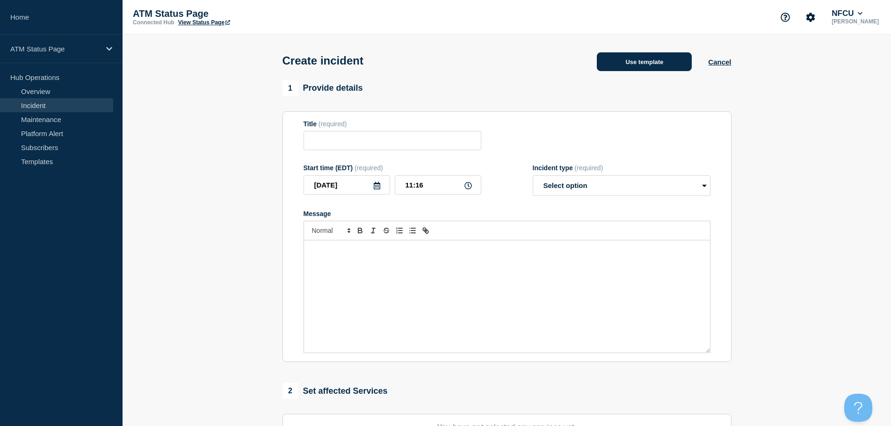
click at [646, 69] on button "Use template" at bounding box center [644, 61] width 95 height 19
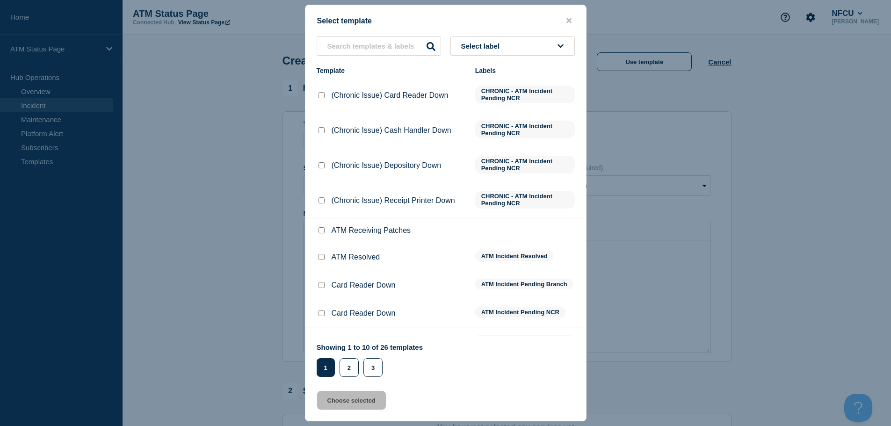
click at [499, 36] on div "Select template Select label Template Labels (Chronic Issue) Card Reader Down C…" at bounding box center [445, 213] width 281 height 417
click at [499, 42] on button "Select label" at bounding box center [512, 45] width 124 height 19
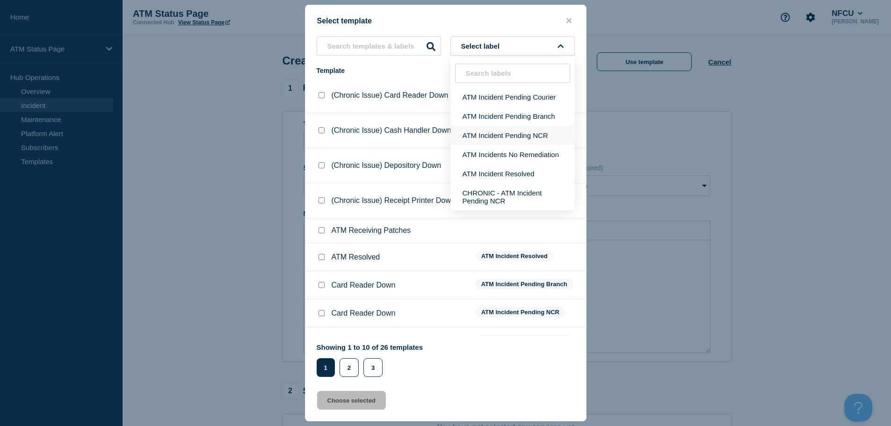
click at [518, 141] on button "ATM Incident Pending NCR" at bounding box center [512, 135] width 124 height 19
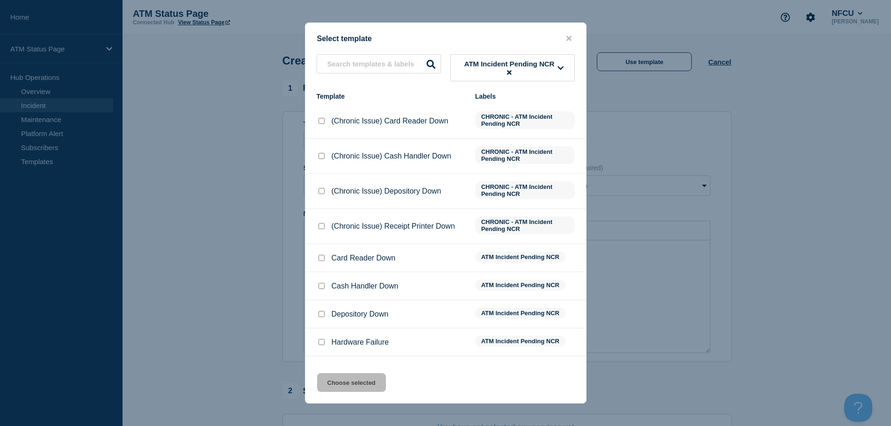
click at [326, 316] on div "Depository Down" at bounding box center [390, 313] width 149 height 9
click at [323, 316] on input "Depository Down checkbox" at bounding box center [321, 314] width 6 height 6
click at [350, 381] on button "Choose selected" at bounding box center [351, 382] width 69 height 19
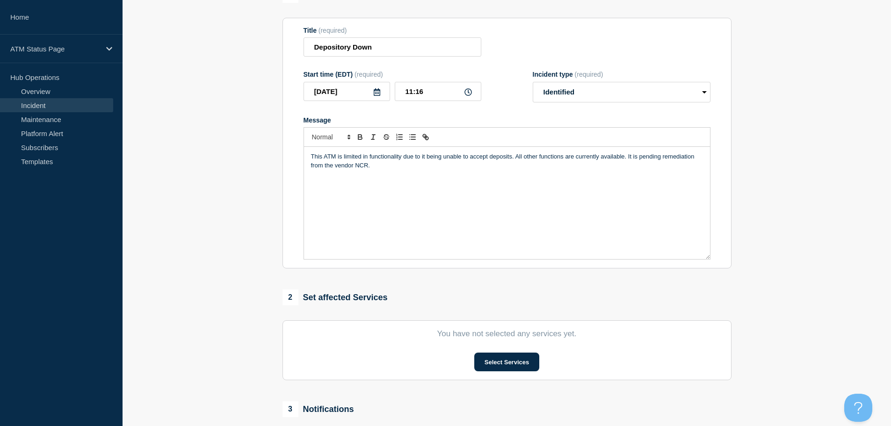
scroll to position [229, 0]
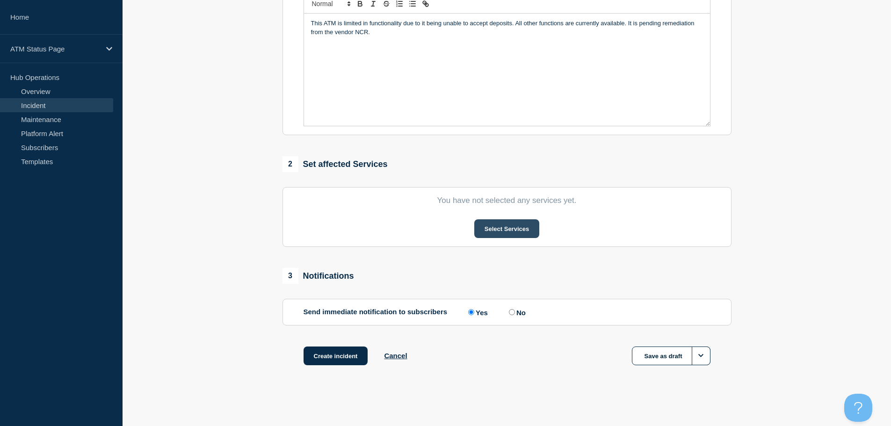
click at [503, 224] on button "Select Services" at bounding box center [506, 228] width 65 height 19
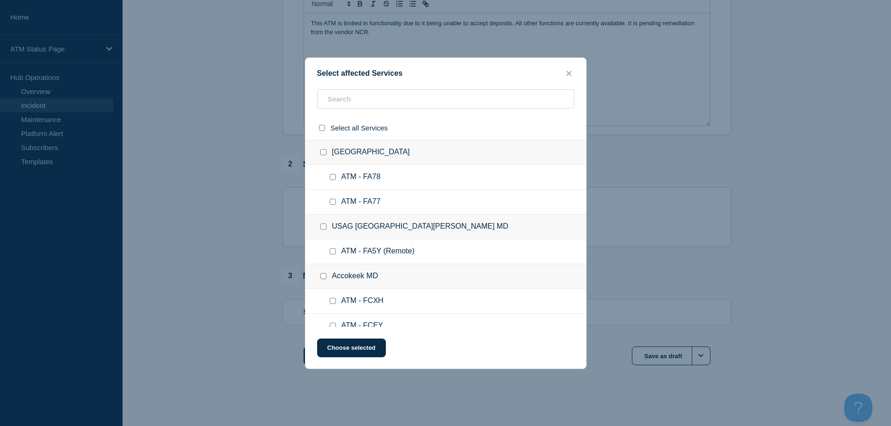
click at [374, 116] on div at bounding box center [445, 128] width 280 height 24
click at [374, 106] on input "text" at bounding box center [445, 98] width 257 height 19
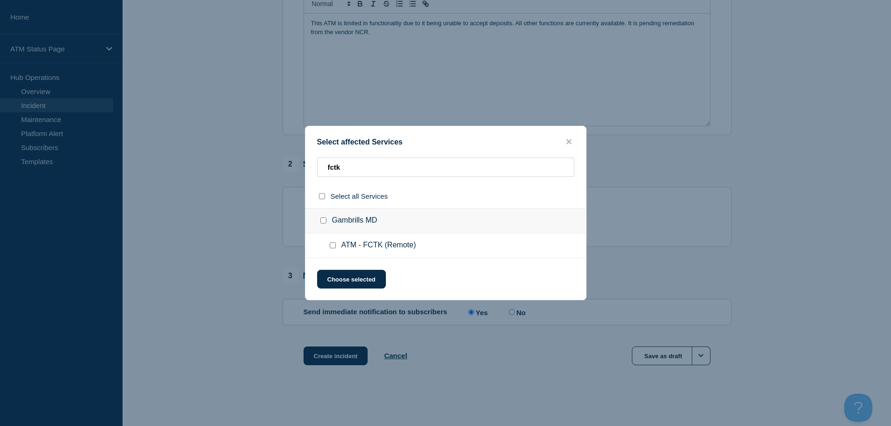
click at [334, 244] on input "ATM - FCTK (Remote) checkbox" at bounding box center [333, 245] width 6 height 6
click at [347, 283] on button "Choose selected" at bounding box center [351, 279] width 69 height 19
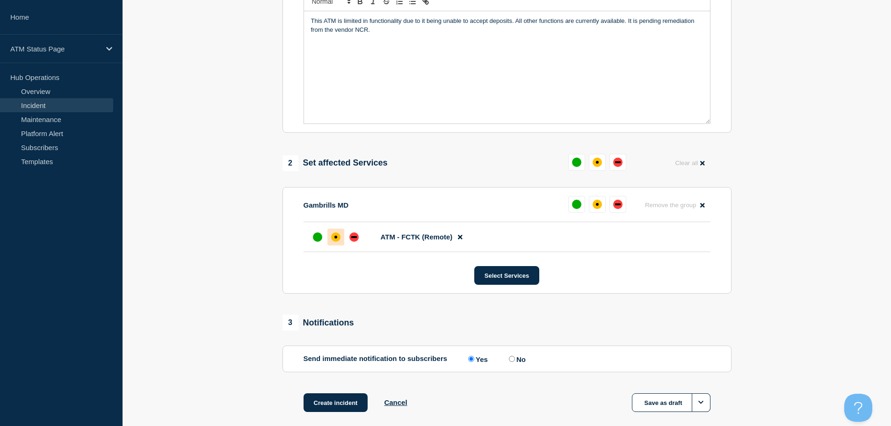
click at [337, 242] on div "affected" at bounding box center [335, 236] width 9 height 9
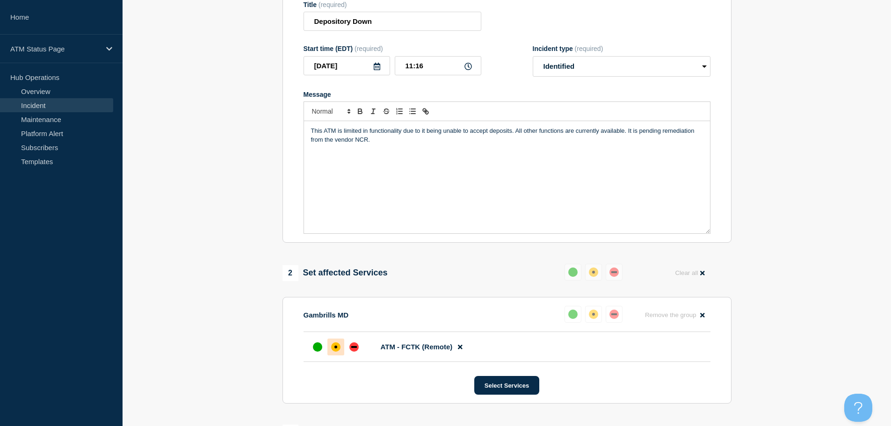
scroll to position [278, 0]
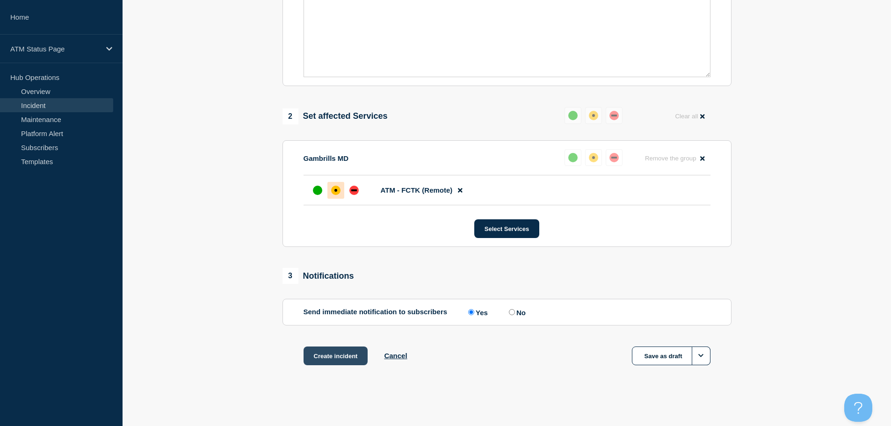
click at [344, 353] on button "Create incident" at bounding box center [335, 355] width 65 height 19
